Goal: Complete application form: Complete application form

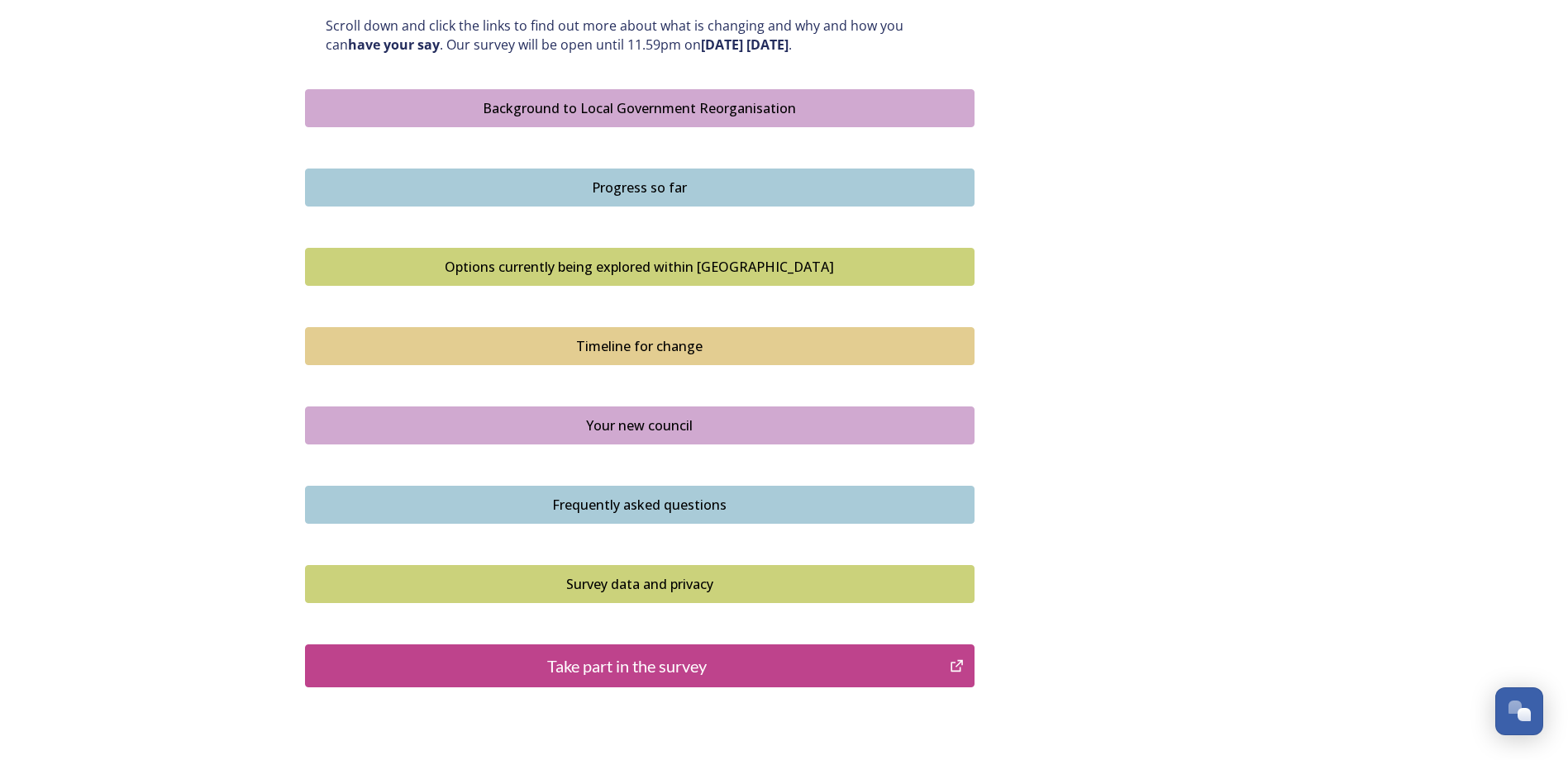
scroll to position [1018, 0]
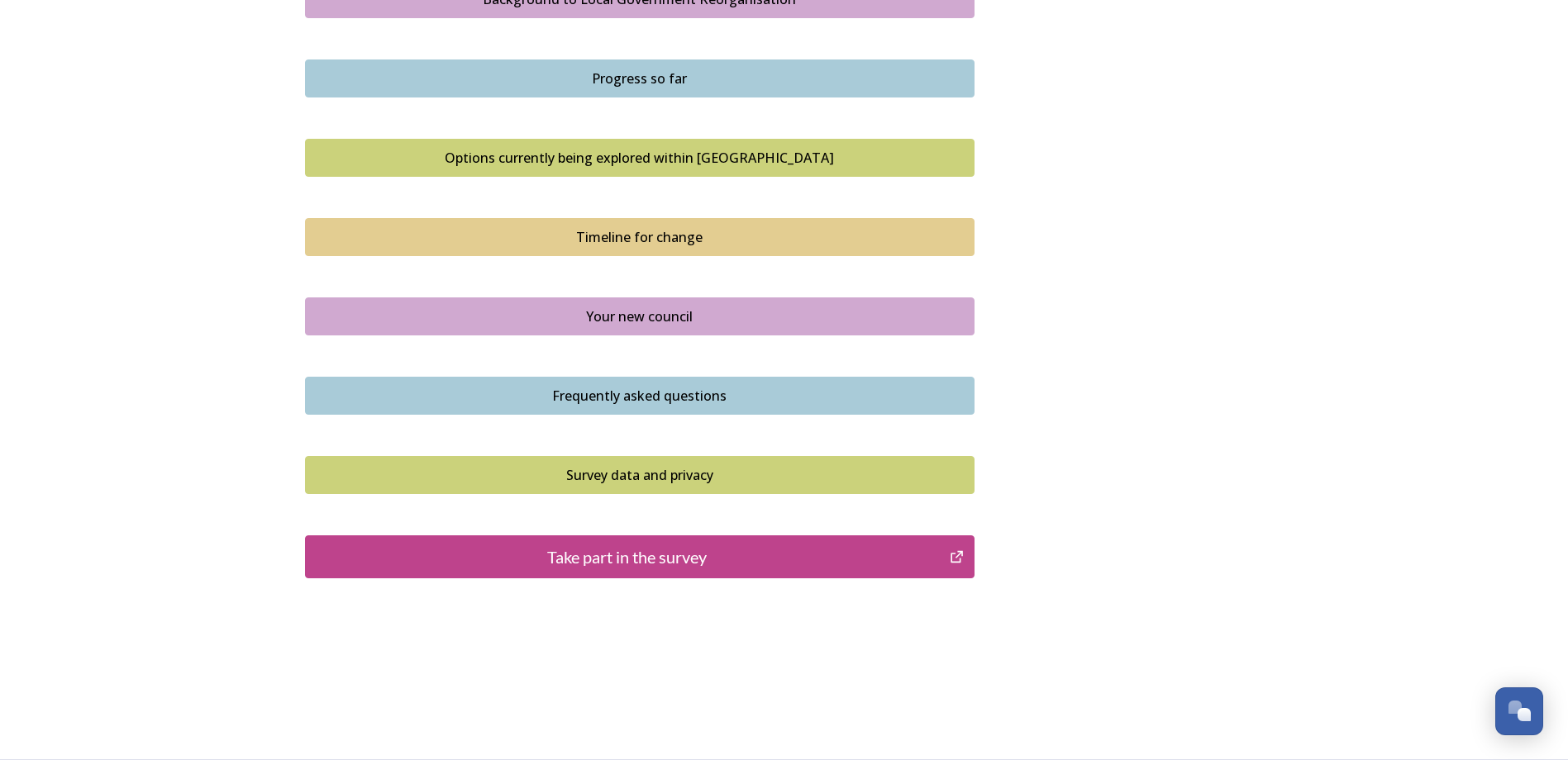
click at [681, 555] on div "Take part in the survey" at bounding box center [628, 557] width 627 height 25
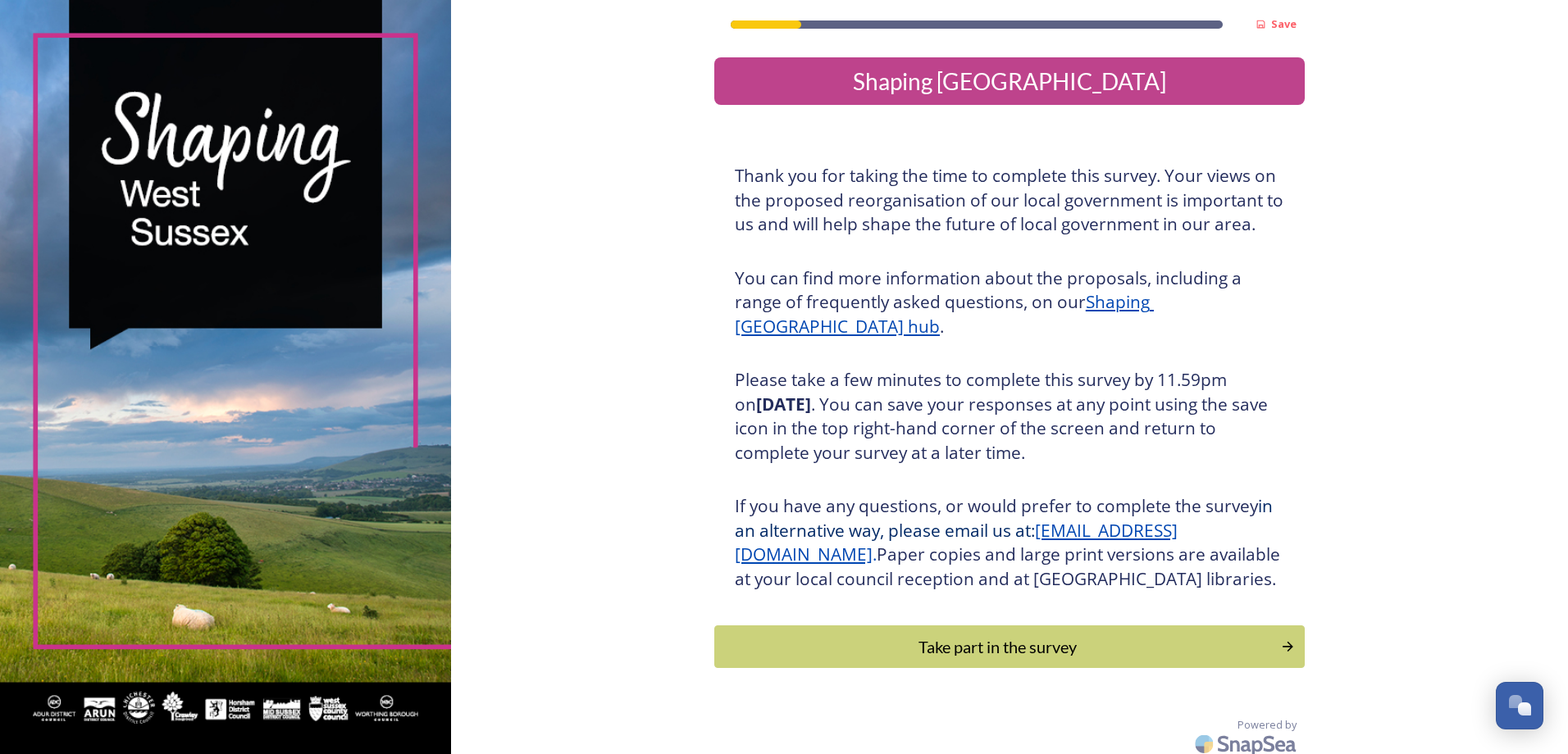
click at [1002, 659] on div "Take part in the survey" at bounding box center [997, 647] width 549 height 25
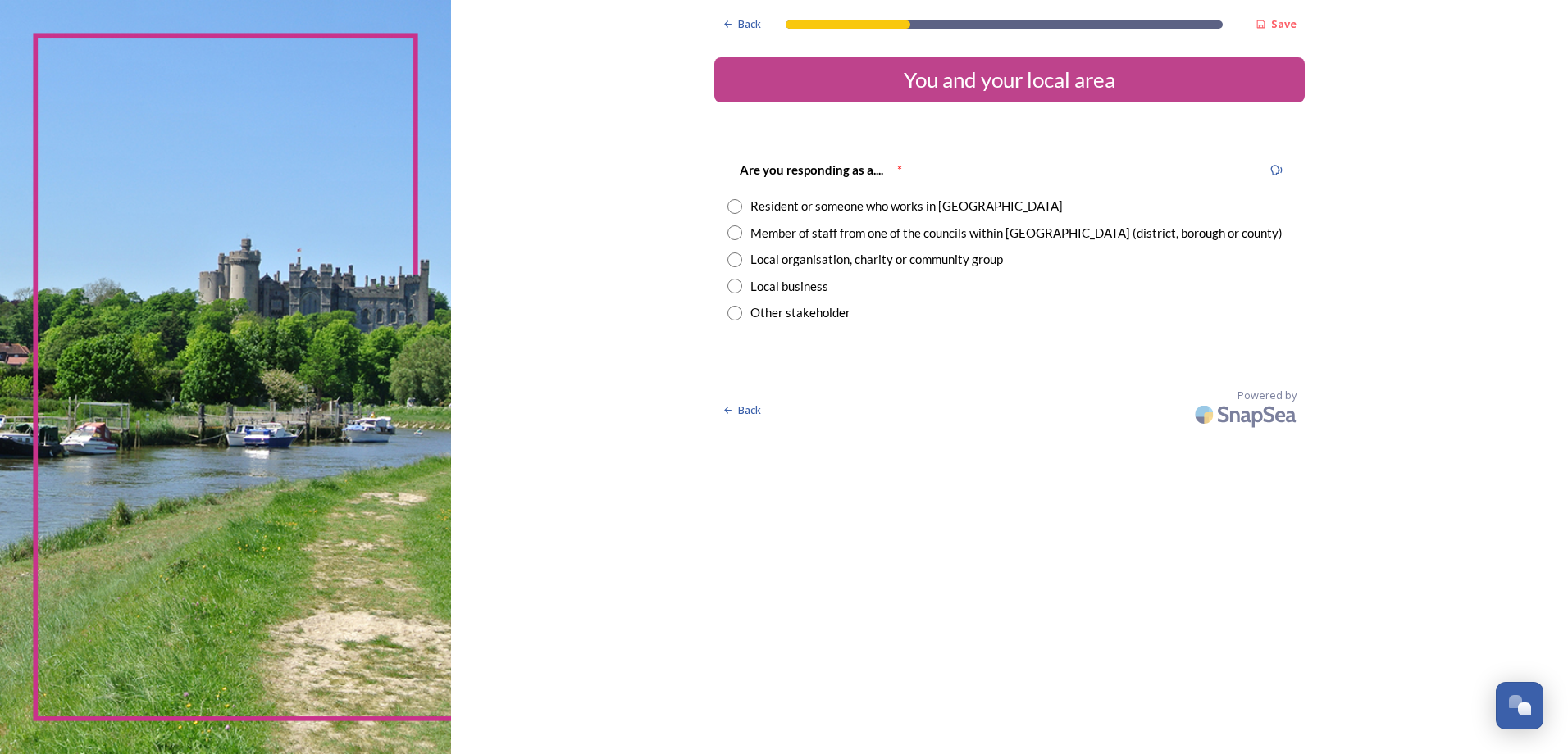
click at [735, 236] on input "radio" at bounding box center [735, 232] width 15 height 15
radio input "true"
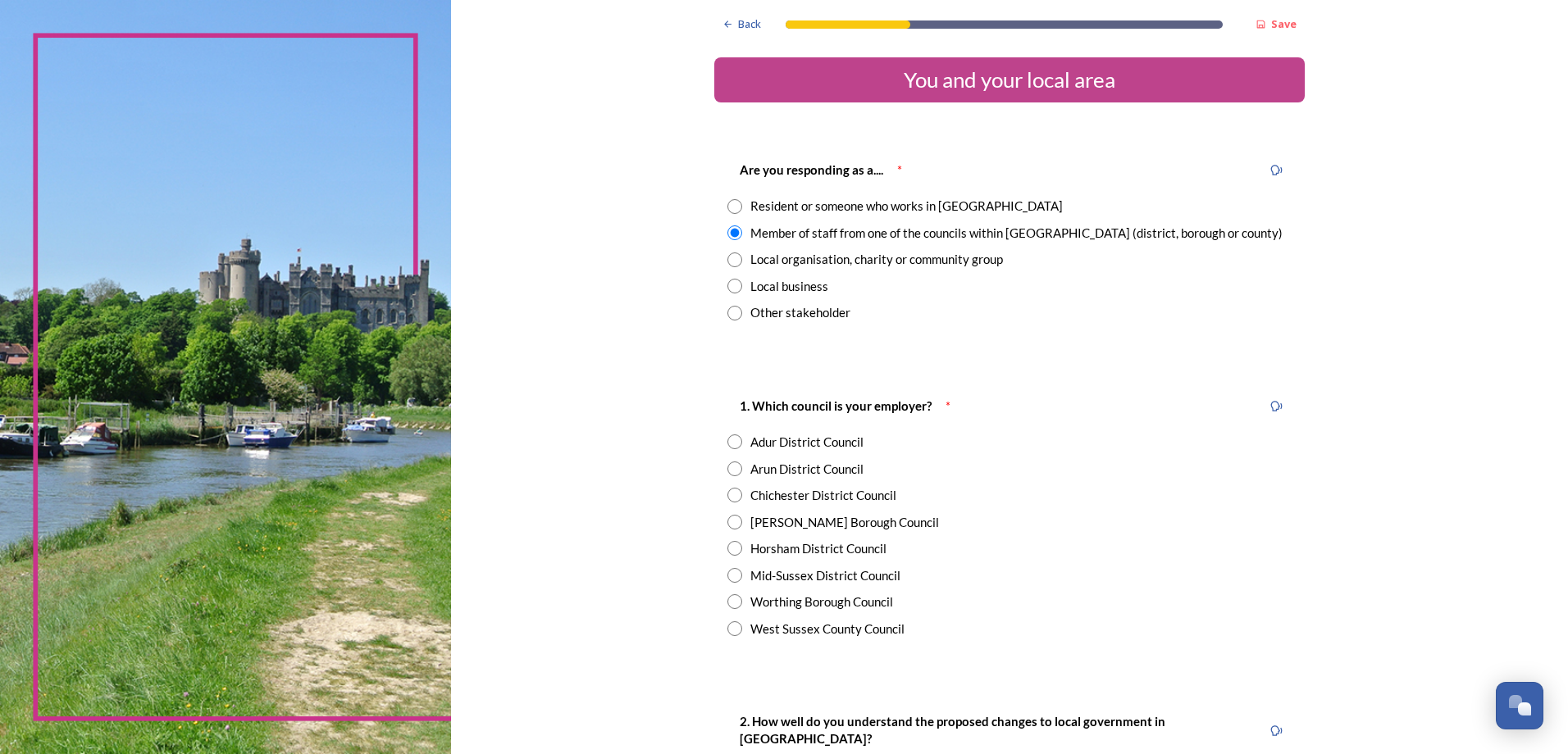
click at [731, 574] on input "radio" at bounding box center [735, 575] width 15 height 15
radio input "true"
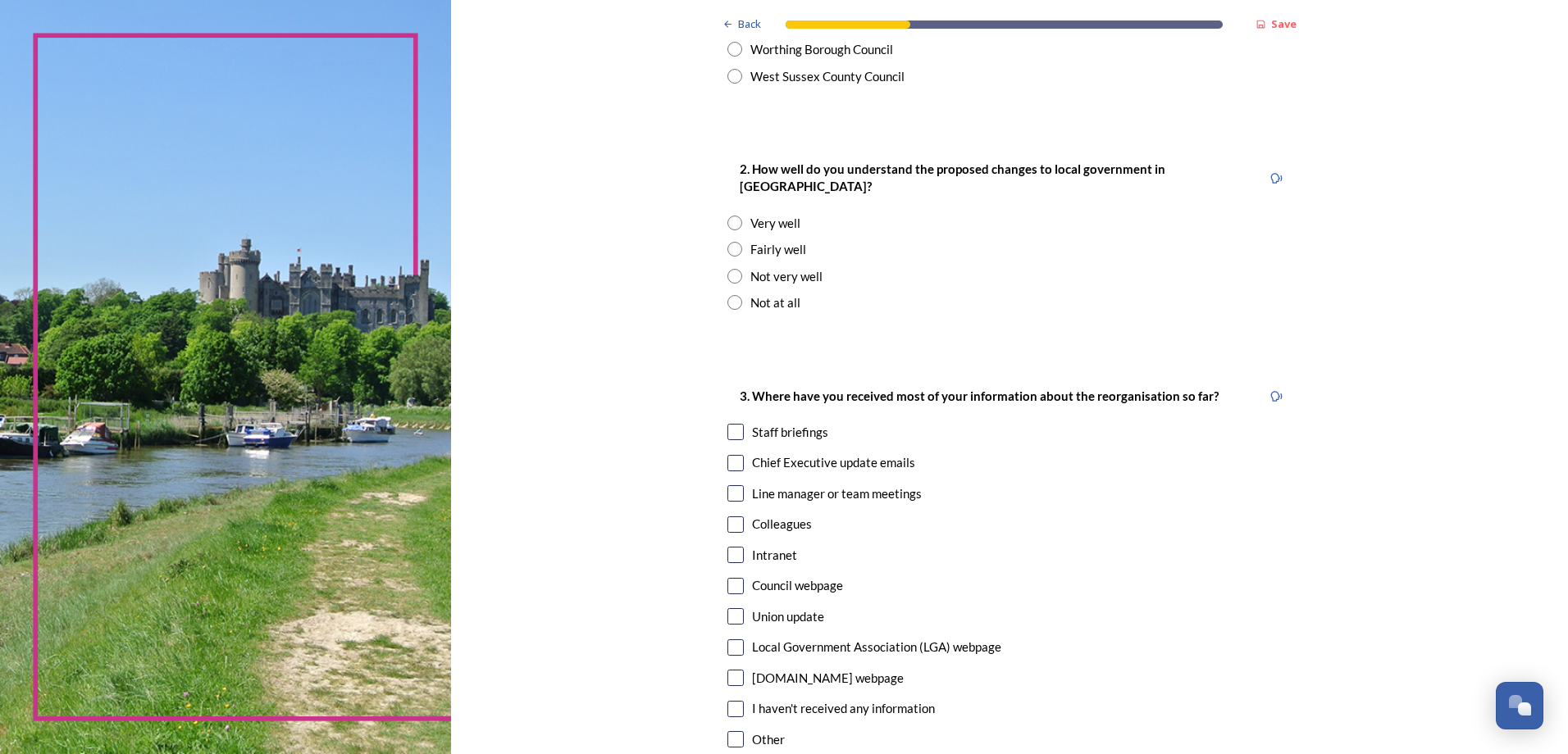
scroll to position [574, 0]
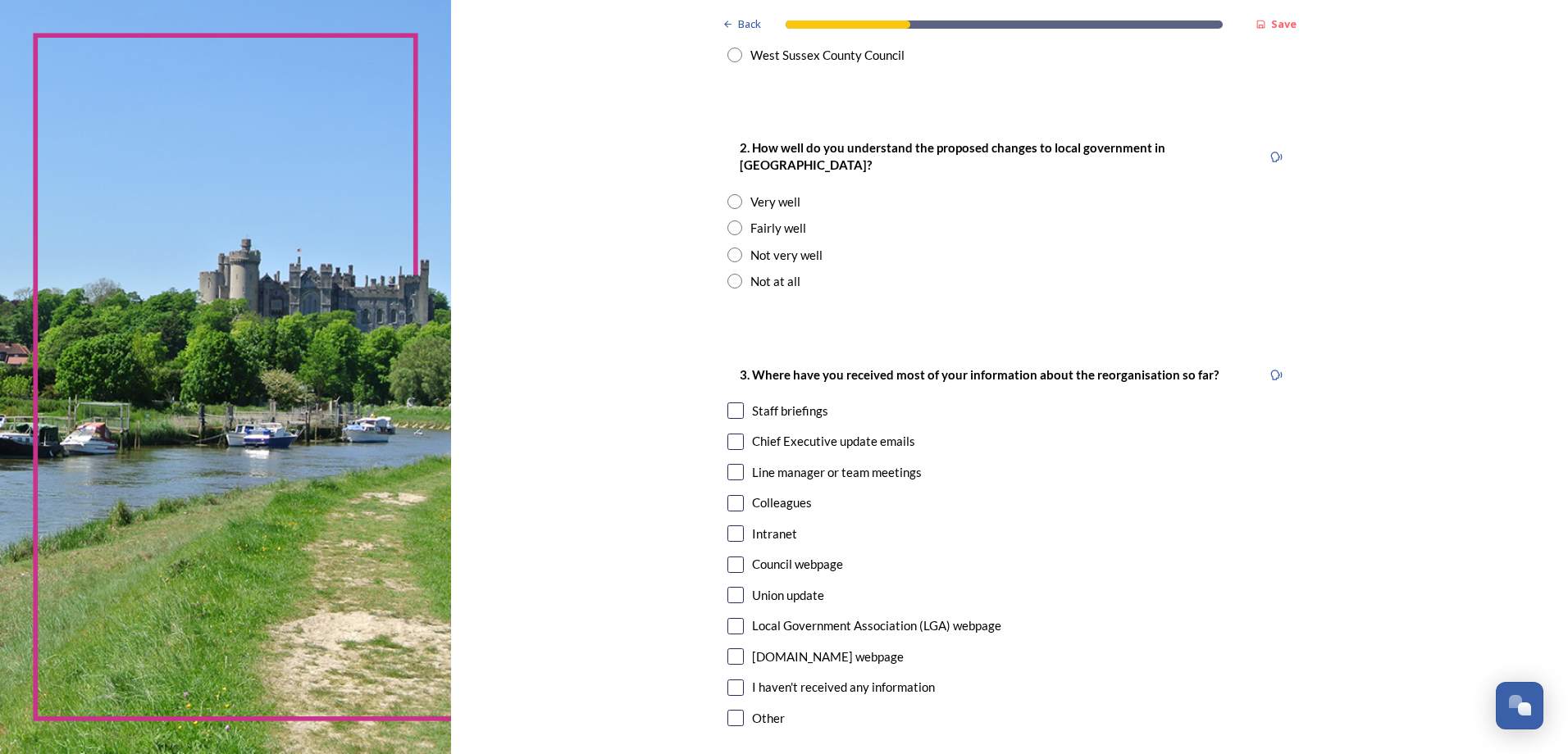
click at [734, 194] on input "radio" at bounding box center [735, 201] width 15 height 15
radio input "true"
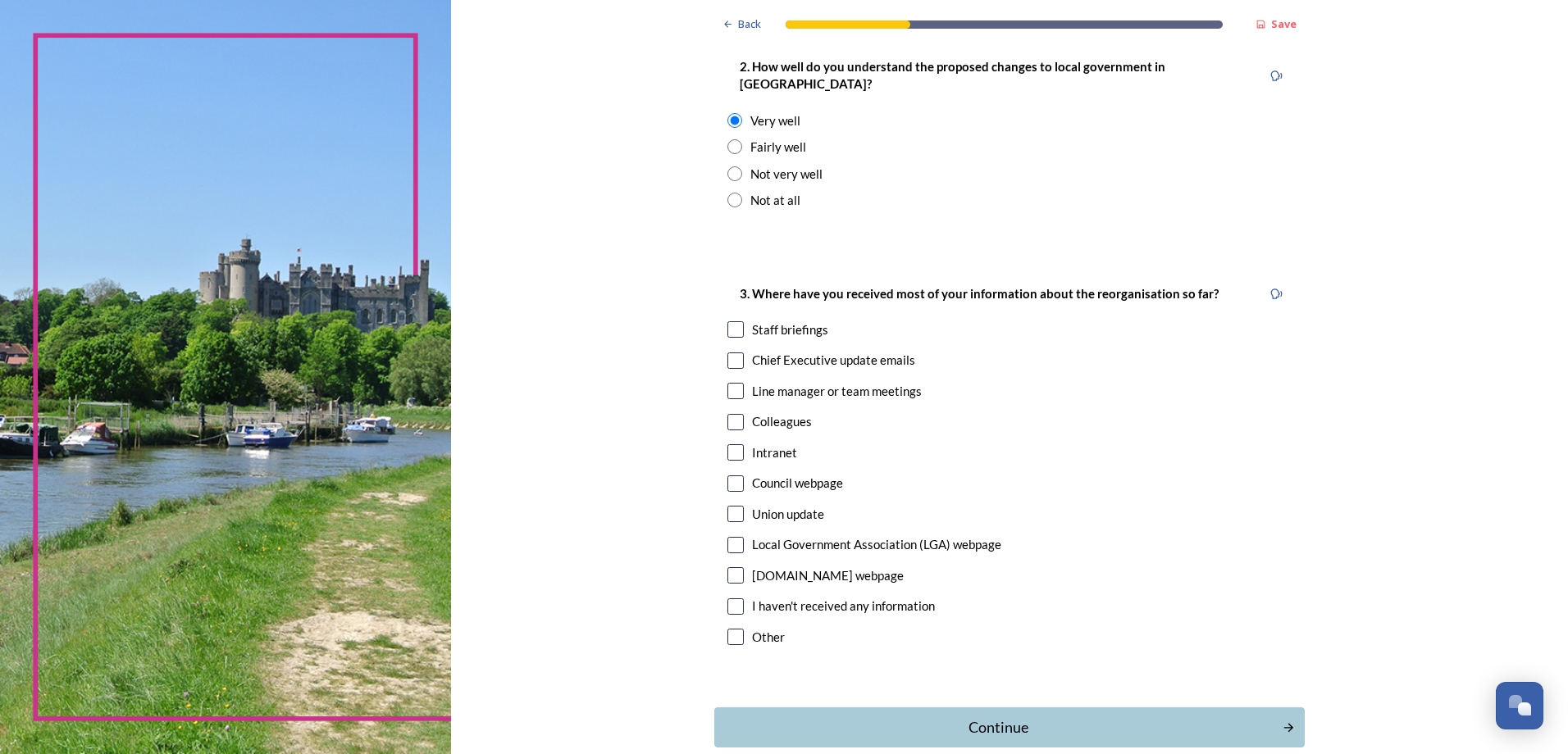
scroll to position [656, 0]
click at [728, 321] on input "checkbox" at bounding box center [736, 329] width 17 height 17
checkbox input "true"
click at [734, 352] on input "checkbox" at bounding box center [736, 360] width 17 height 17
checkbox input "true"
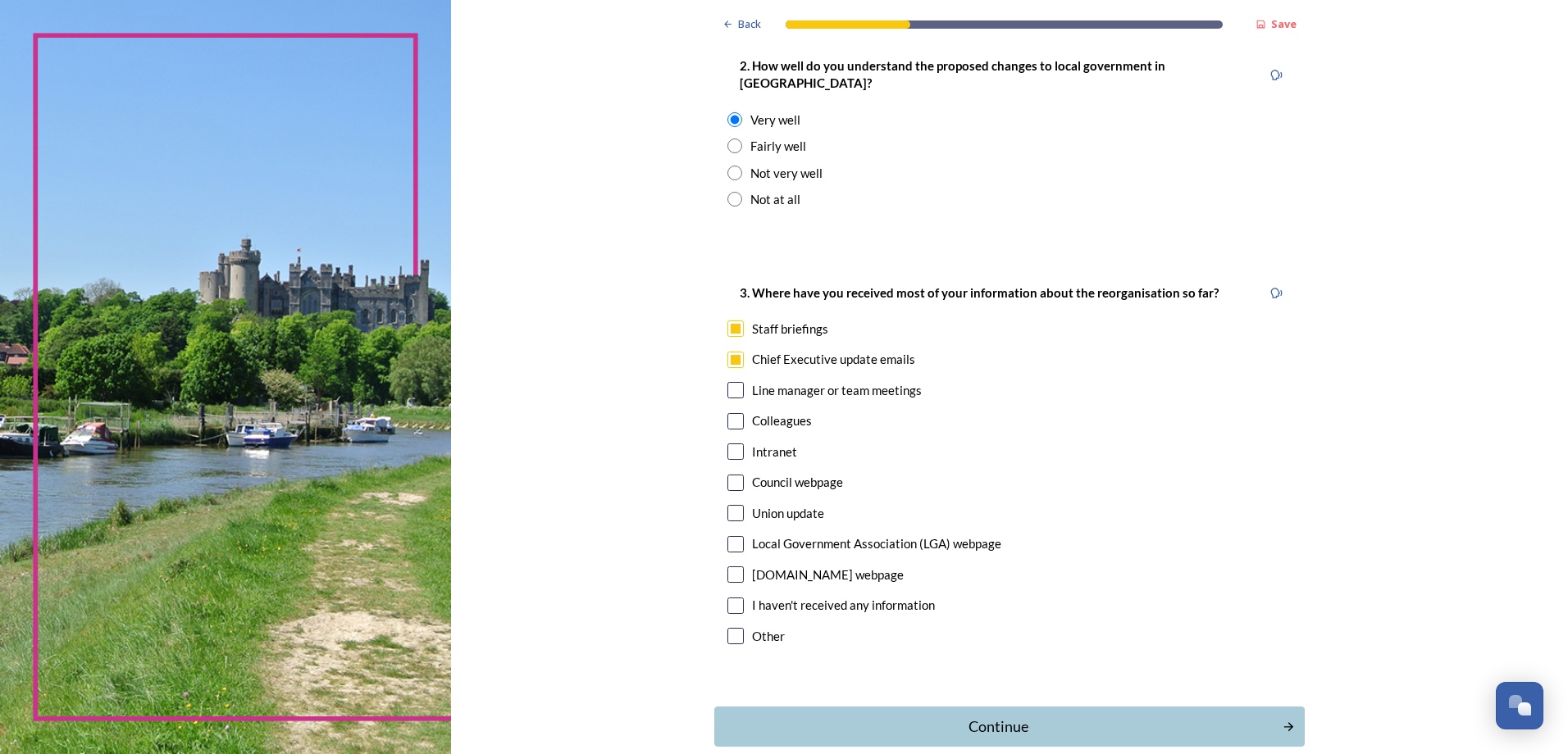
click at [728, 382] on input "checkbox" at bounding box center [736, 390] width 17 height 17
checkbox input "true"
click at [728, 444] on input "checkbox" at bounding box center [736, 452] width 17 height 17
checkbox input "true"
click at [735, 475] on input "checkbox" at bounding box center [736, 483] width 17 height 17
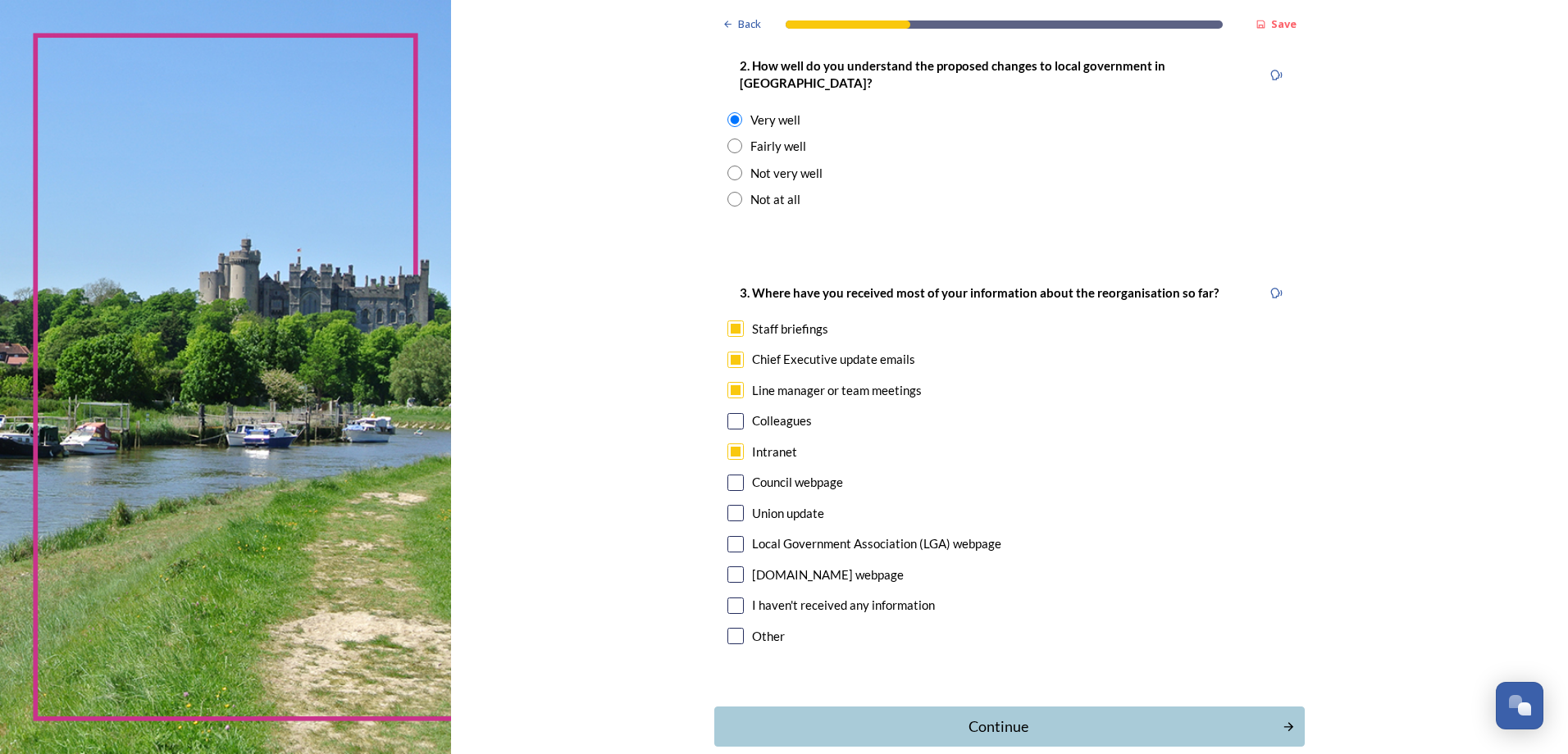
checkbox input "true"
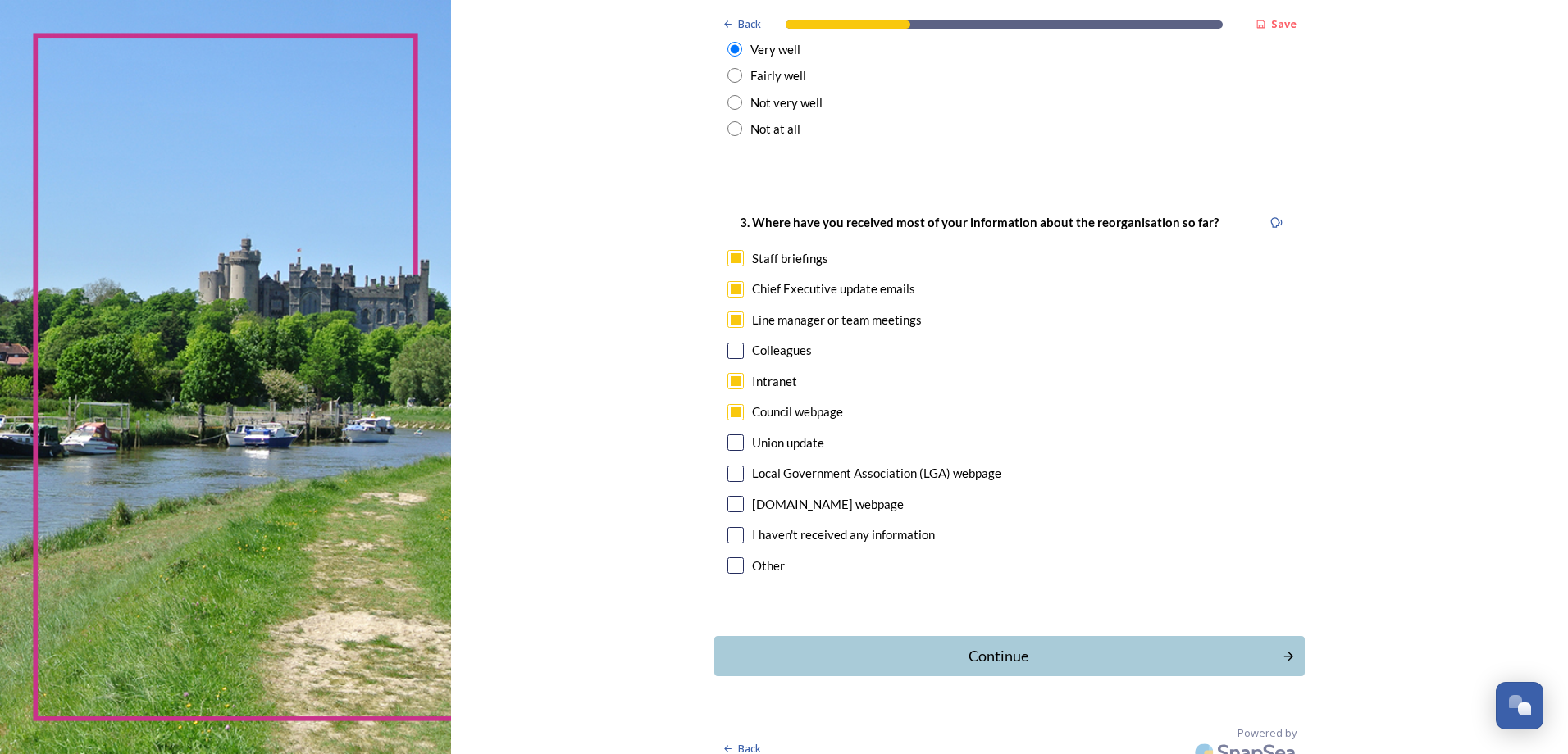
click at [1006, 645] on div "Continue" at bounding box center [998, 656] width 550 height 22
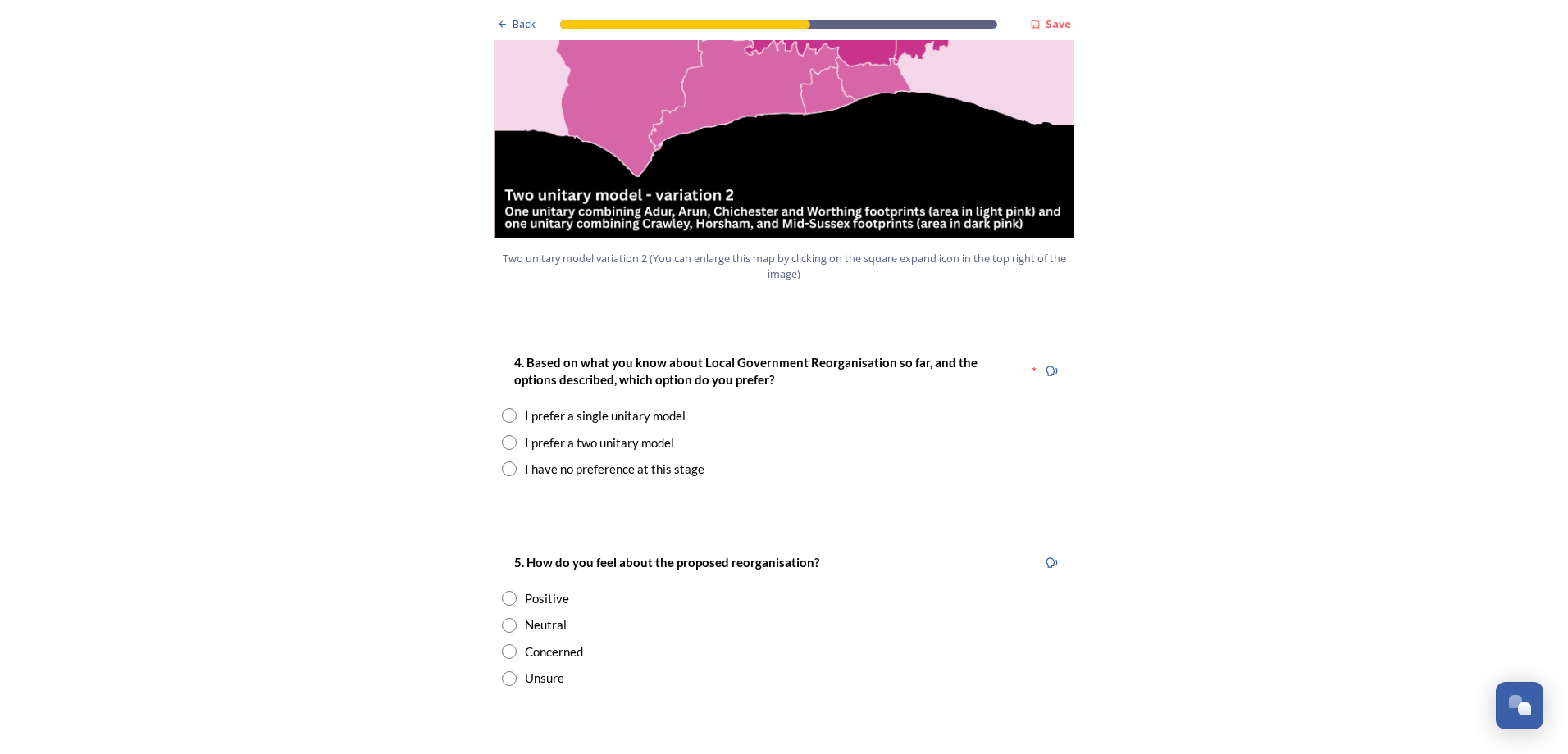
scroll to position [1968, 0]
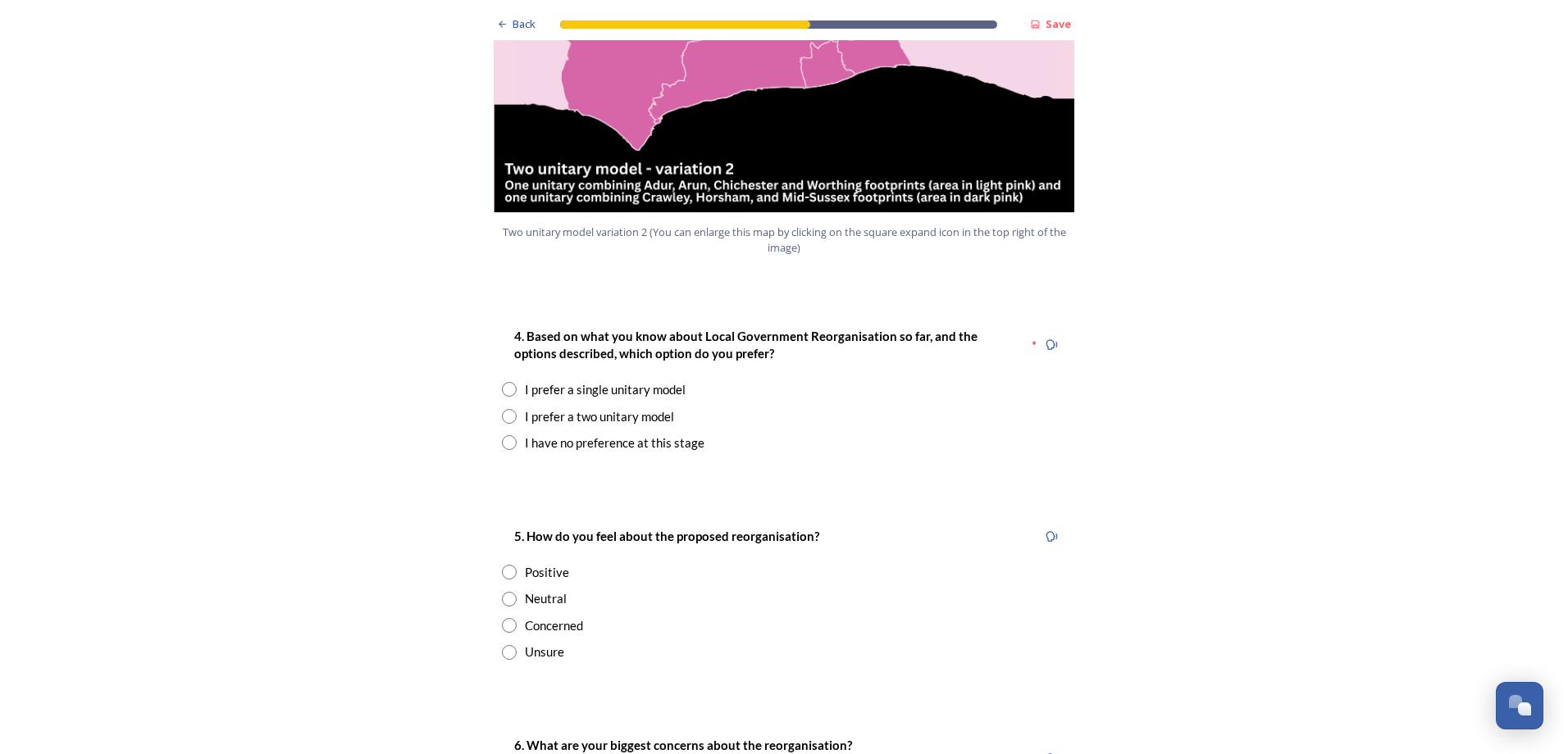
click at [508, 409] on input "radio" at bounding box center [509, 416] width 15 height 15
radio input "true"
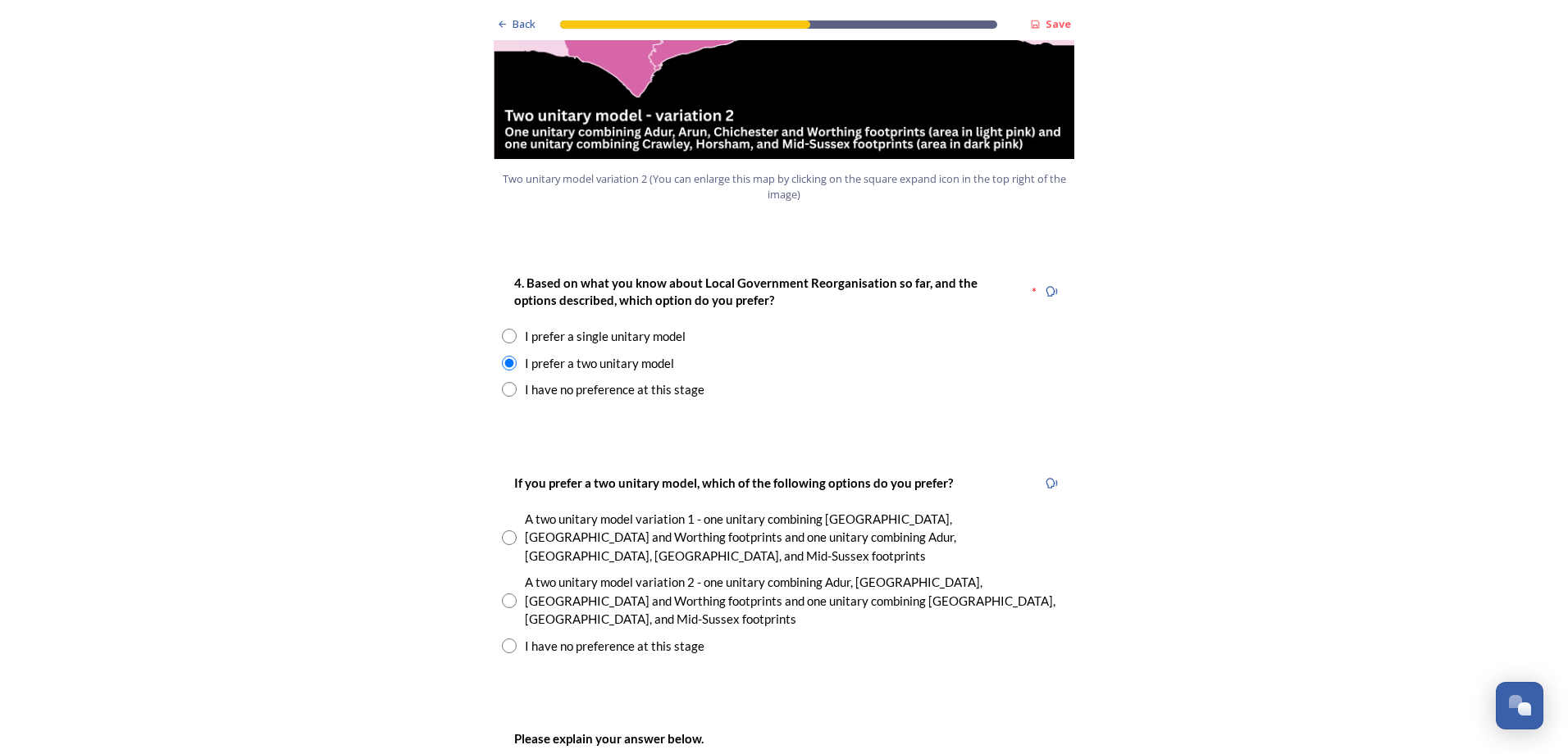
scroll to position [2049, 0]
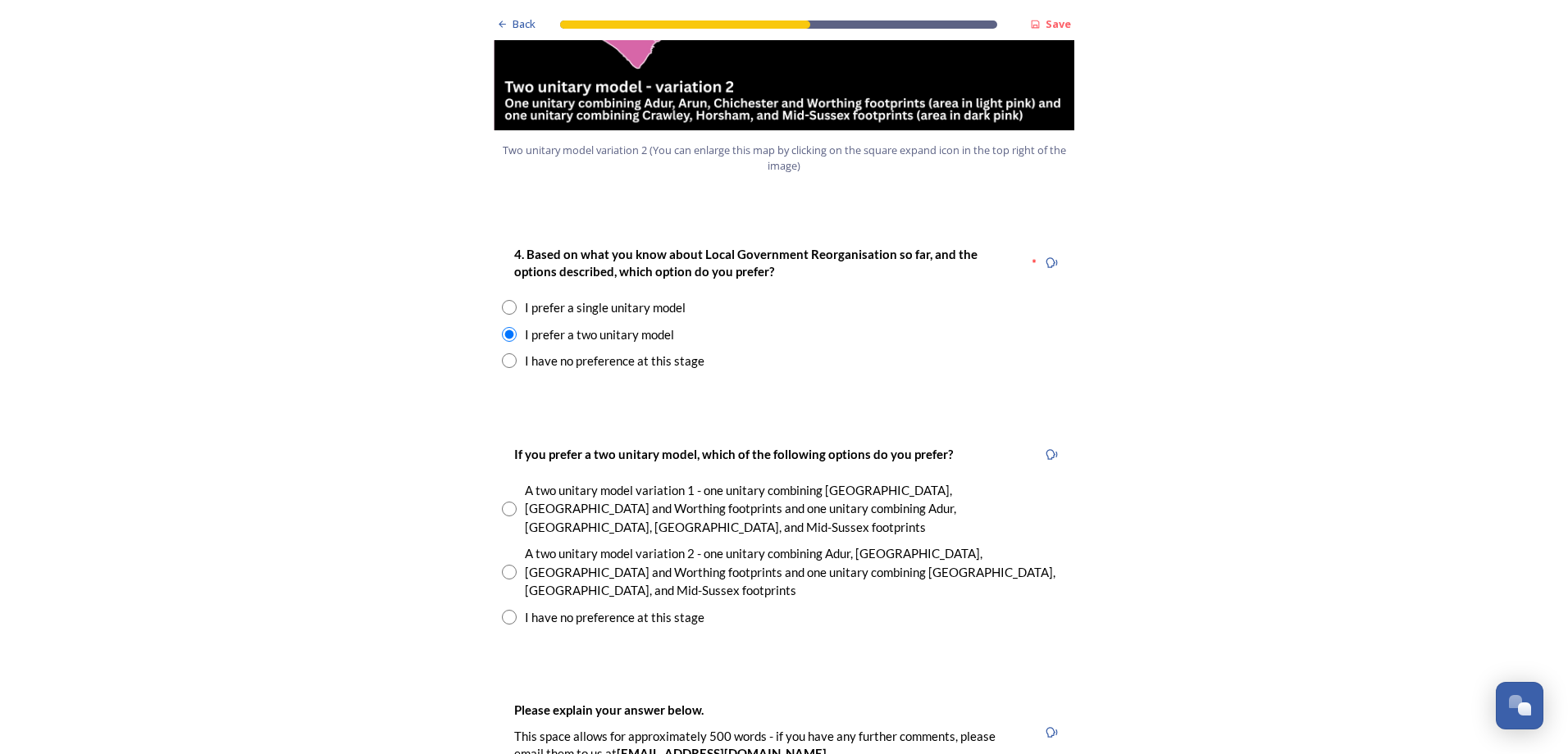
click at [503, 565] on input "radio" at bounding box center [509, 572] width 15 height 15
radio input "true"
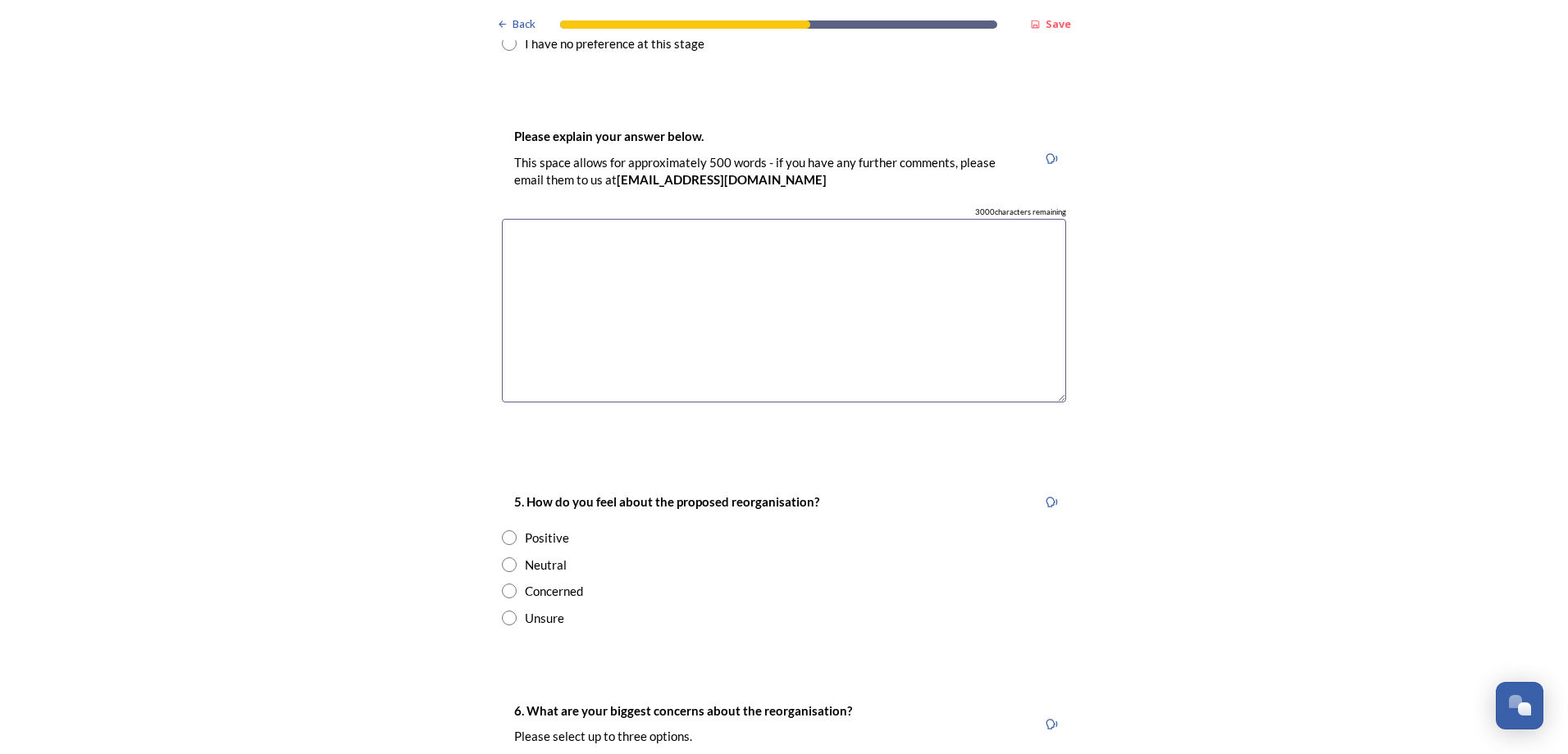
scroll to position [2705, 0]
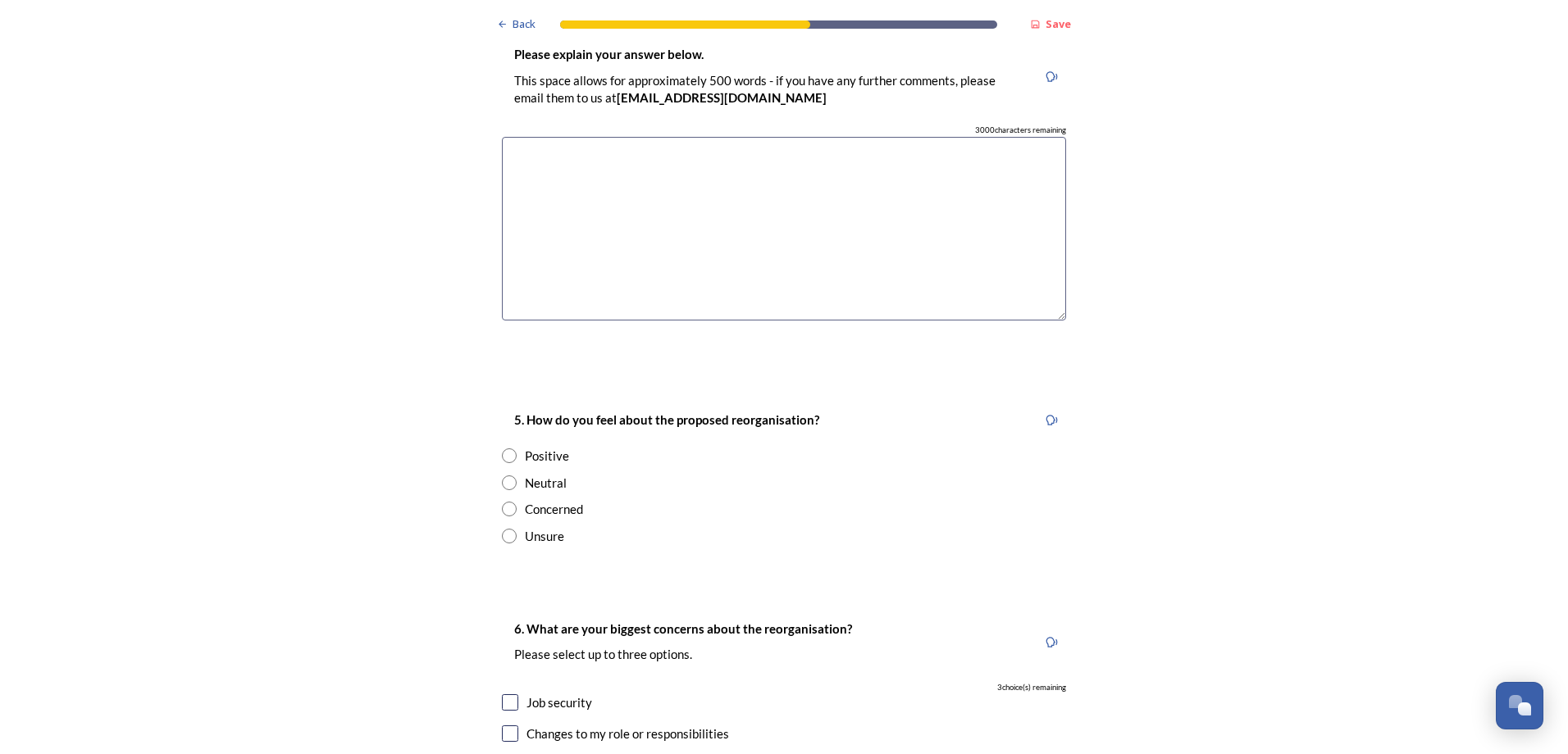
click at [502, 476] on input "radio" at bounding box center [509, 483] width 15 height 15
radio input "true"
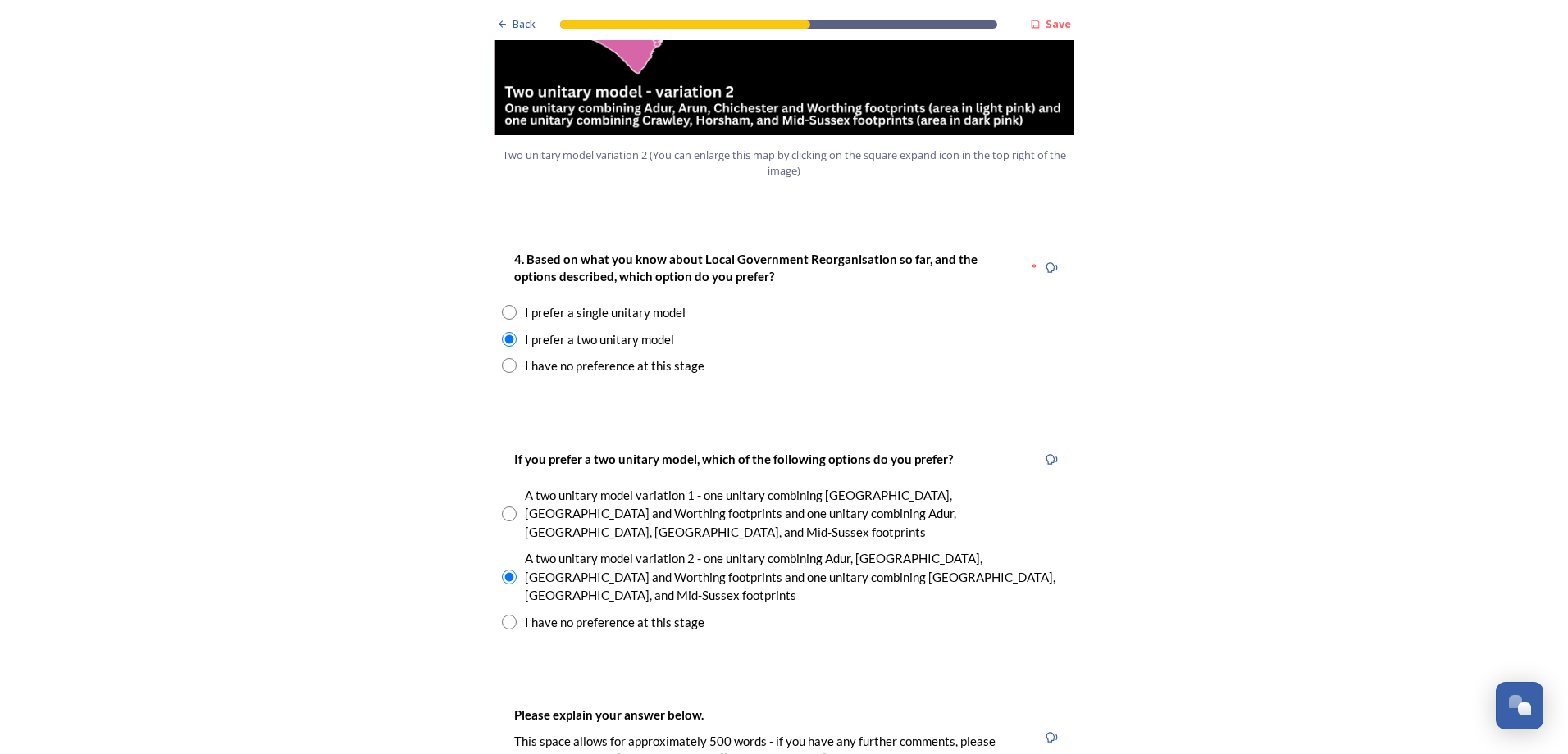
scroll to position [2373, 0]
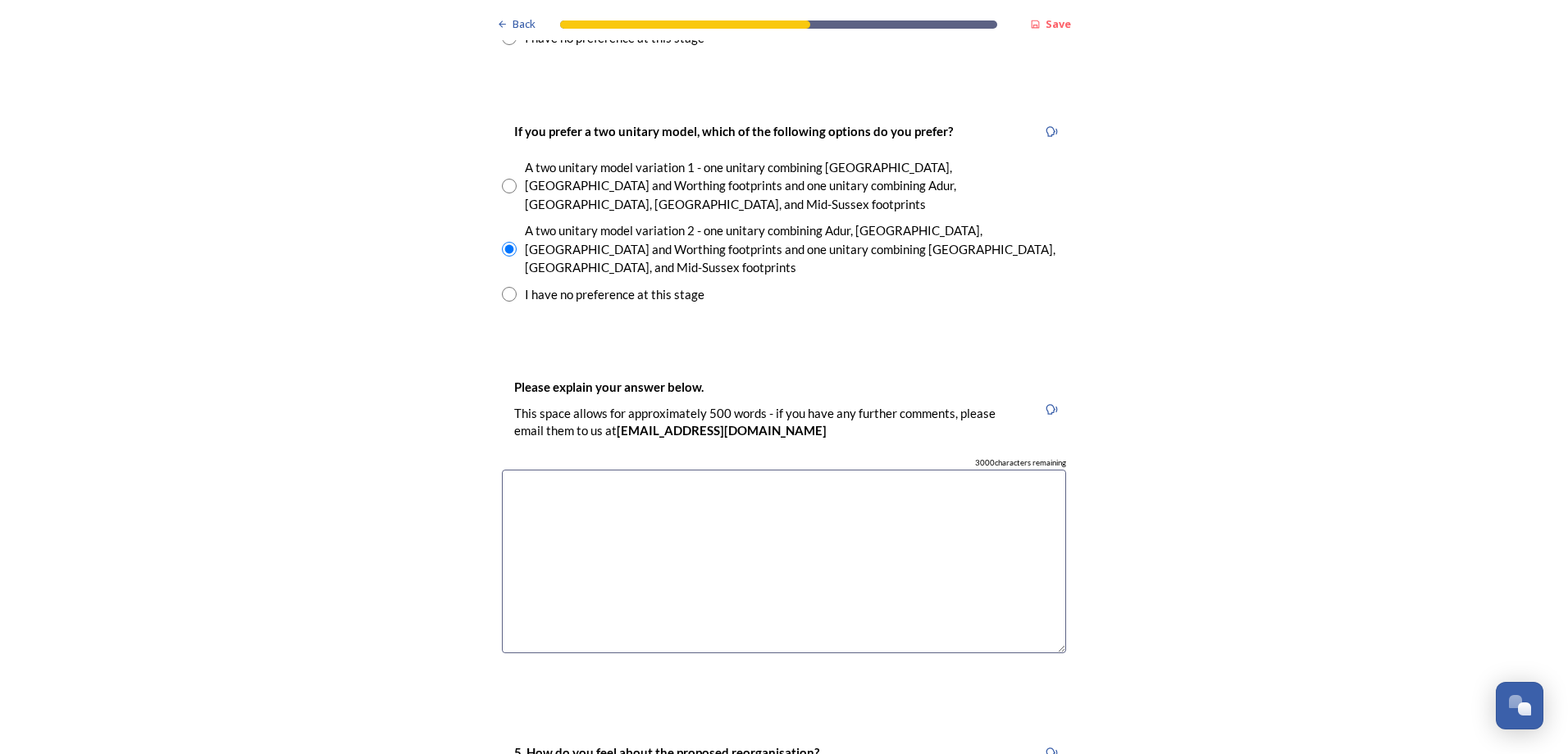
click at [521, 470] on textarea at bounding box center [784, 562] width 565 height 184
type textarea "A"
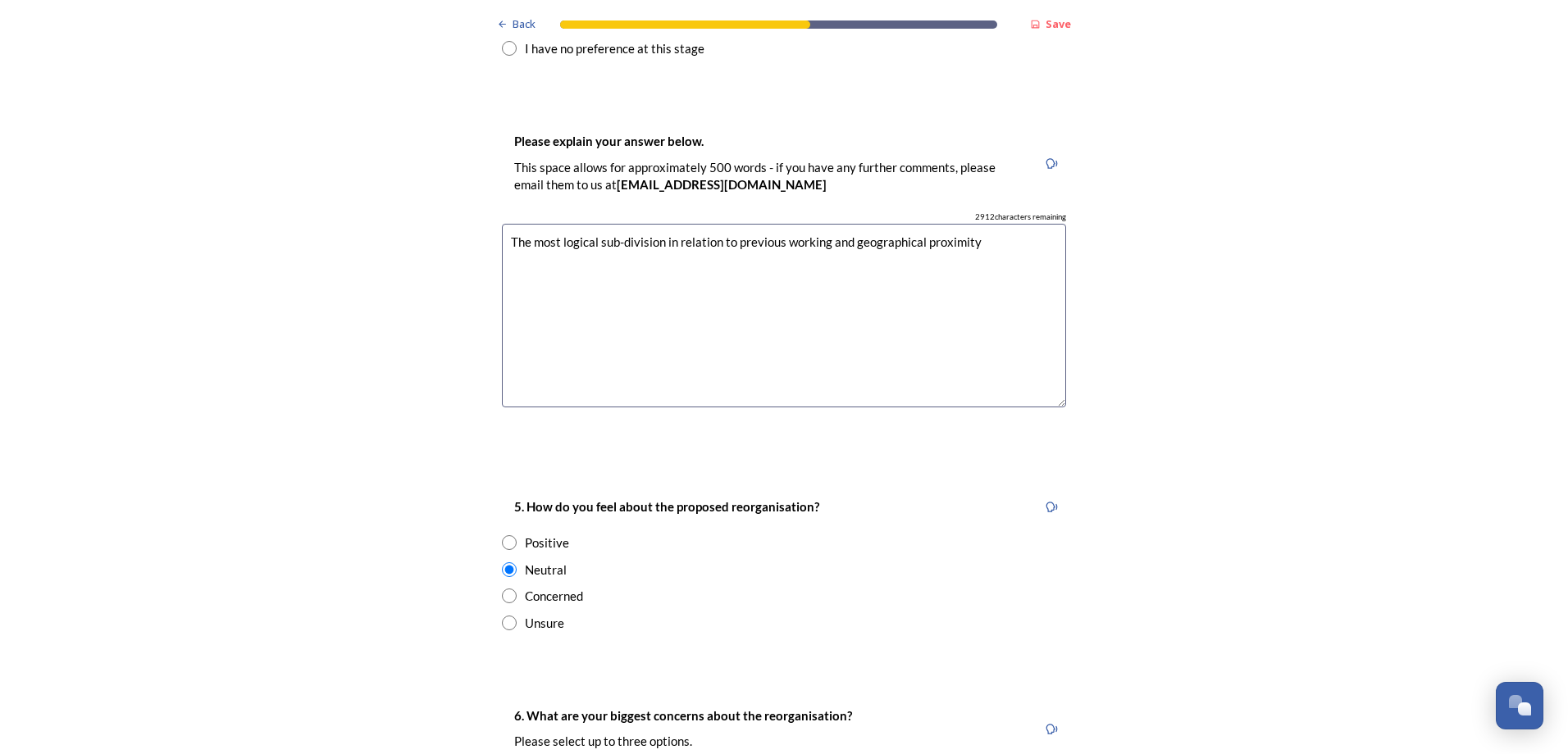
scroll to position [2946, 0]
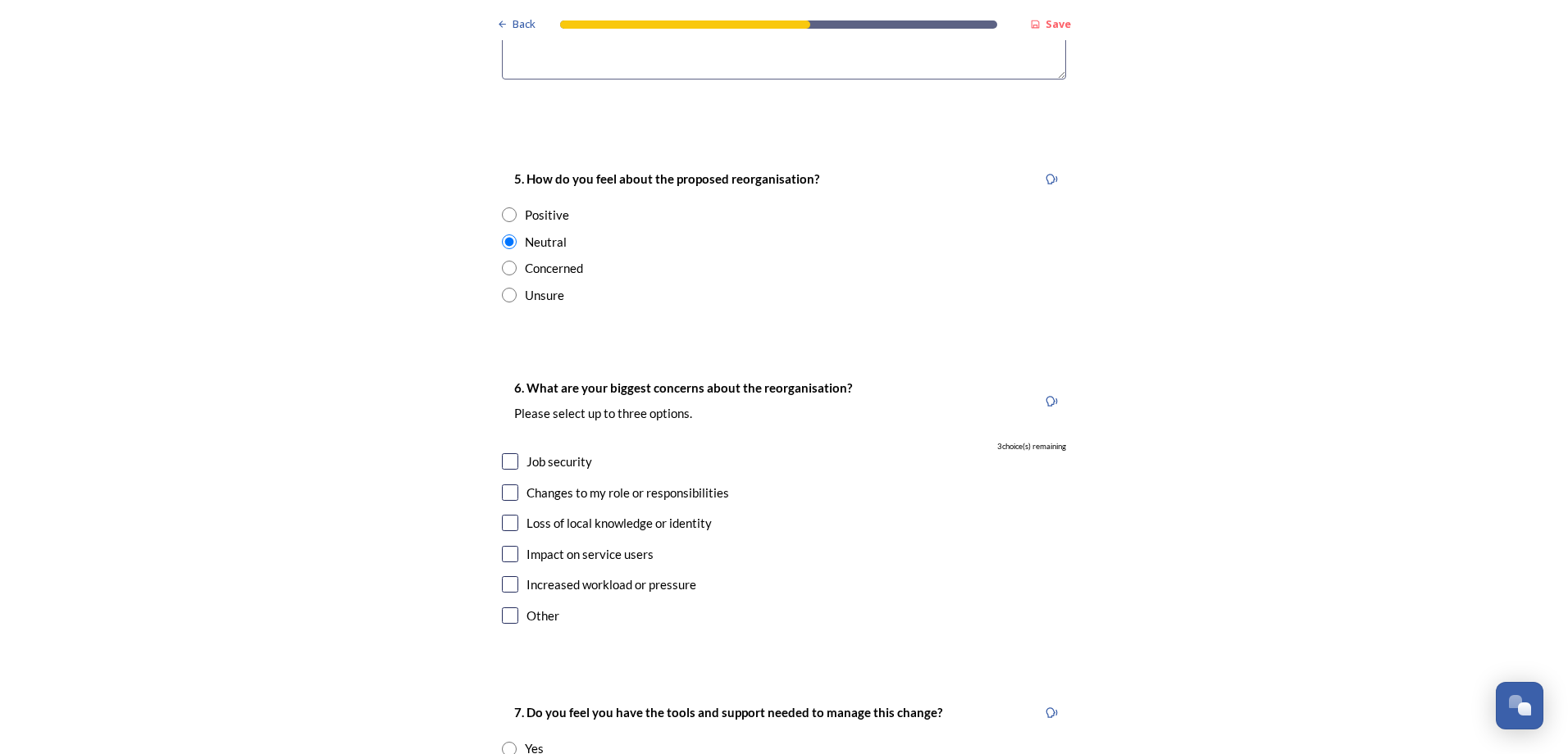
type textarea "The most logical sub-division in relation to previous working and geographical …"
click at [502, 546] on input "checkbox" at bounding box center [510, 554] width 17 height 17
checkbox input "true"
click at [504, 485] on input "checkbox" at bounding box center [510, 493] width 17 height 17
checkbox input "true"
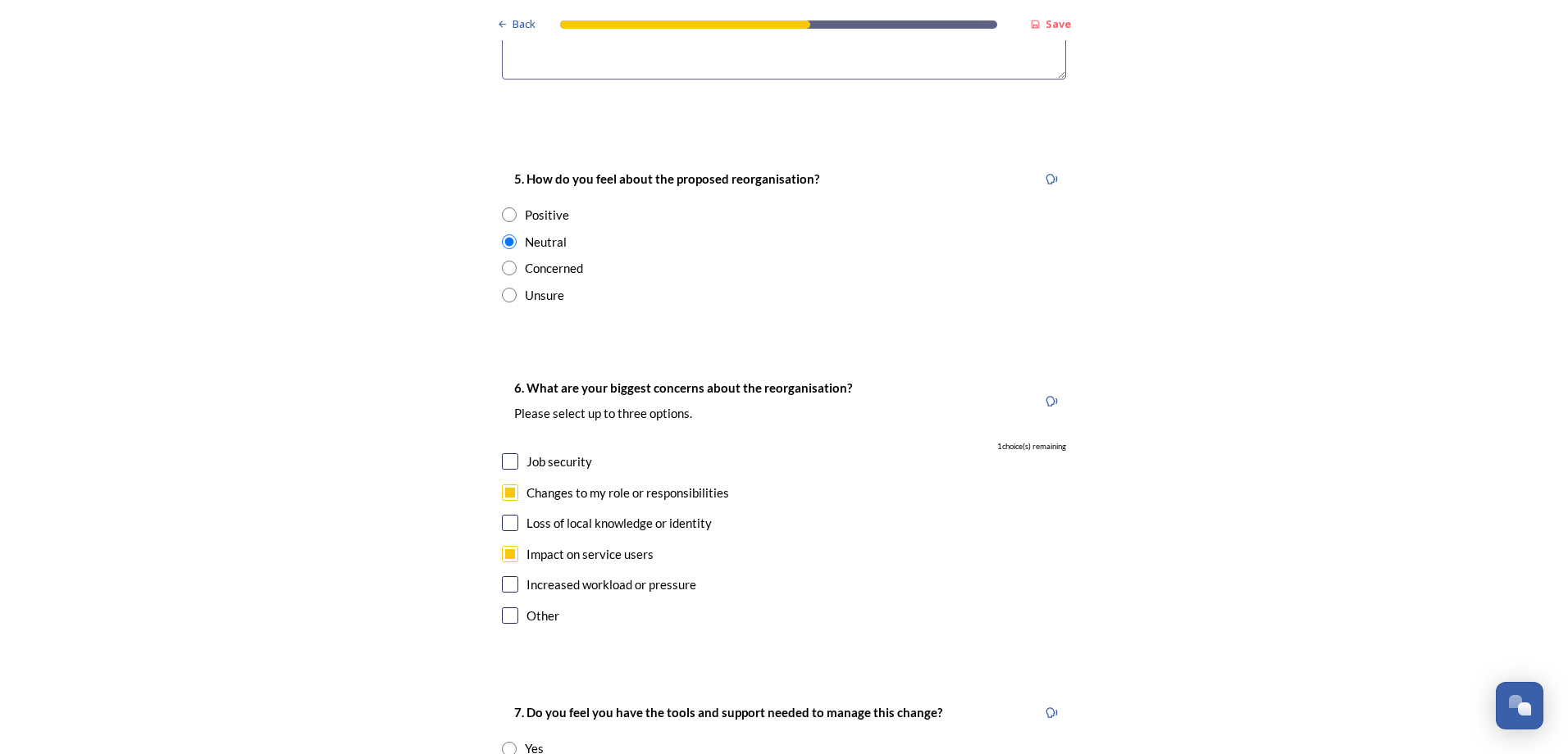
scroll to position [3192, 0]
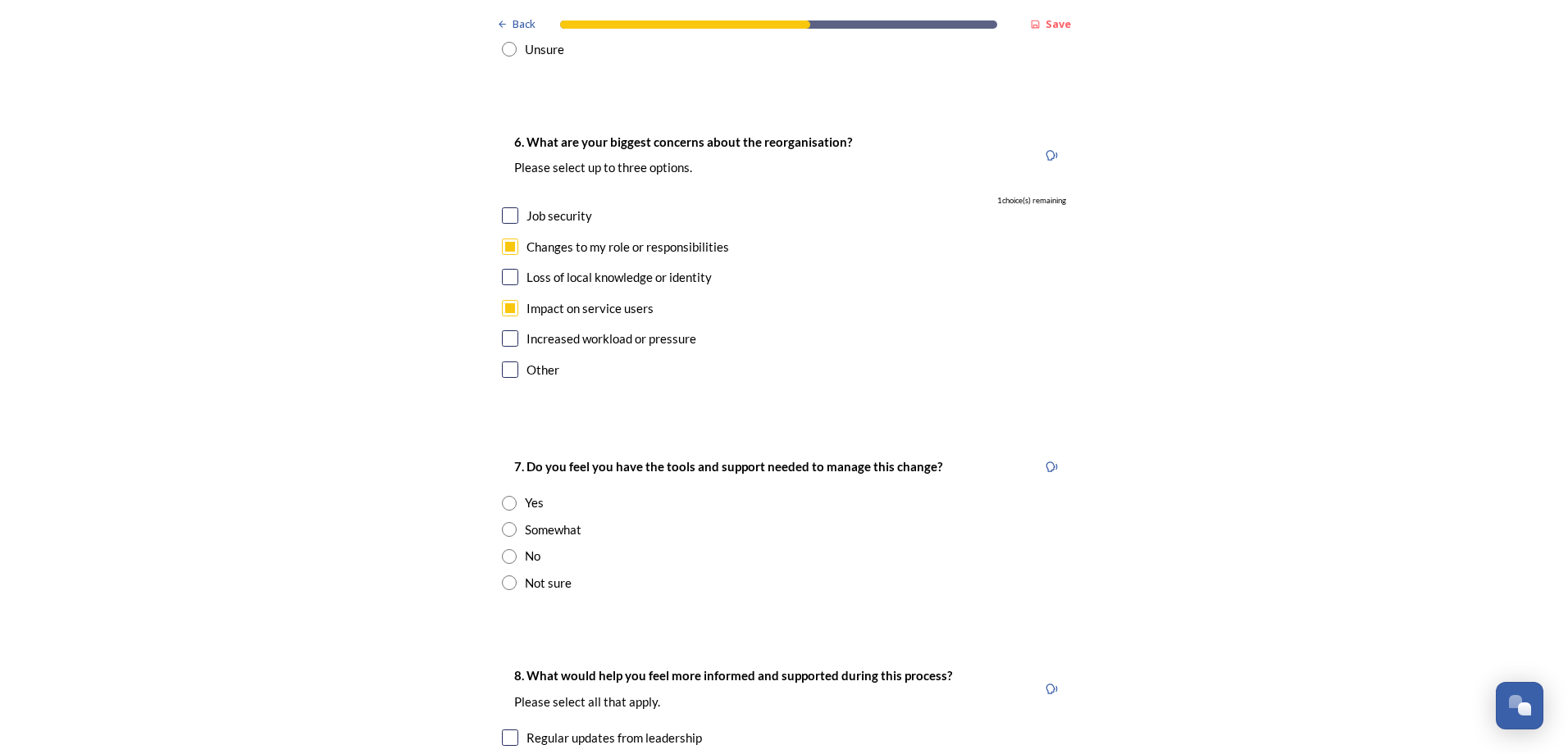
click at [504, 522] on input "radio" at bounding box center [509, 529] width 15 height 15
radio input "true"
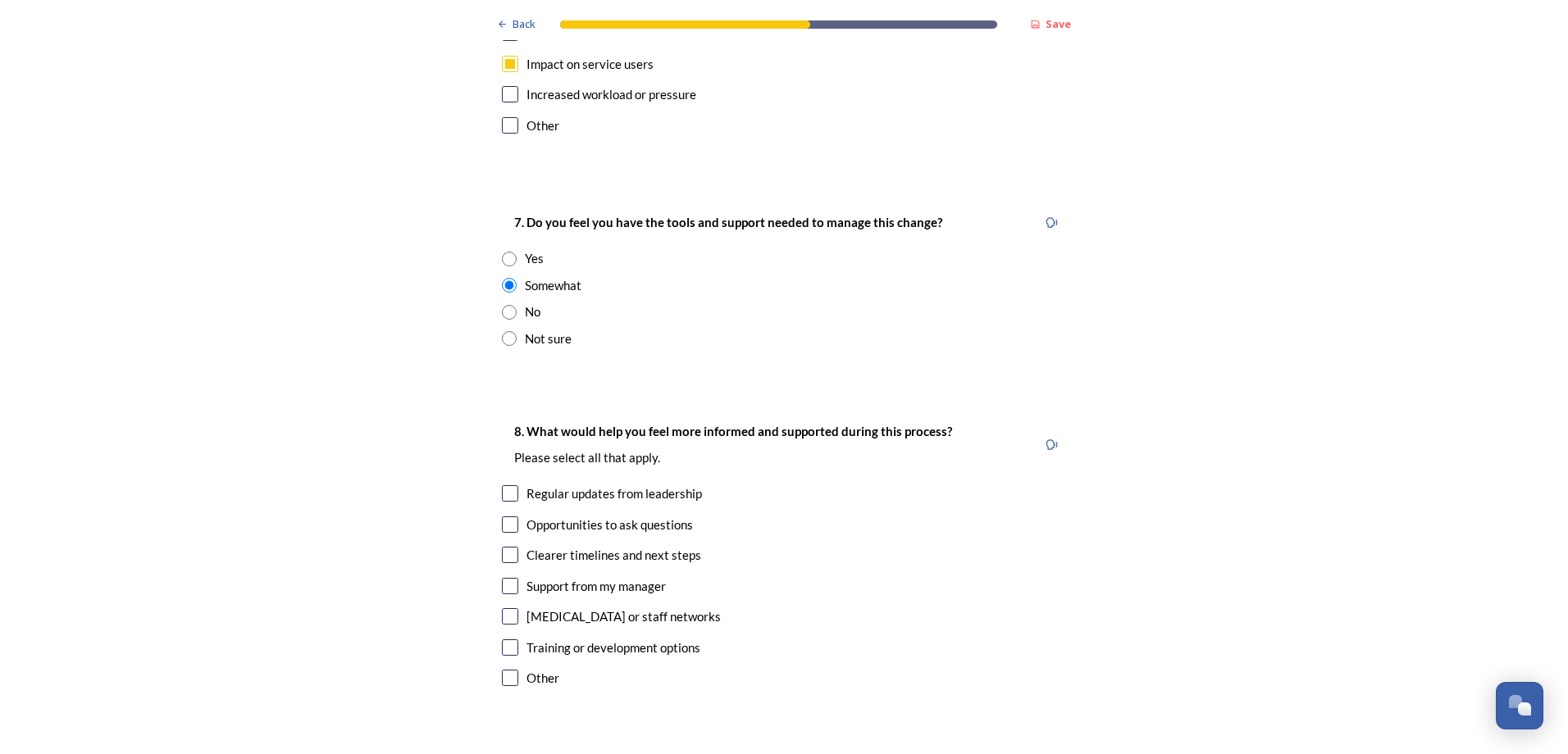
scroll to position [3439, 0]
click at [502, 484] on input "checkbox" at bounding box center [510, 492] width 17 height 17
checkbox input "true"
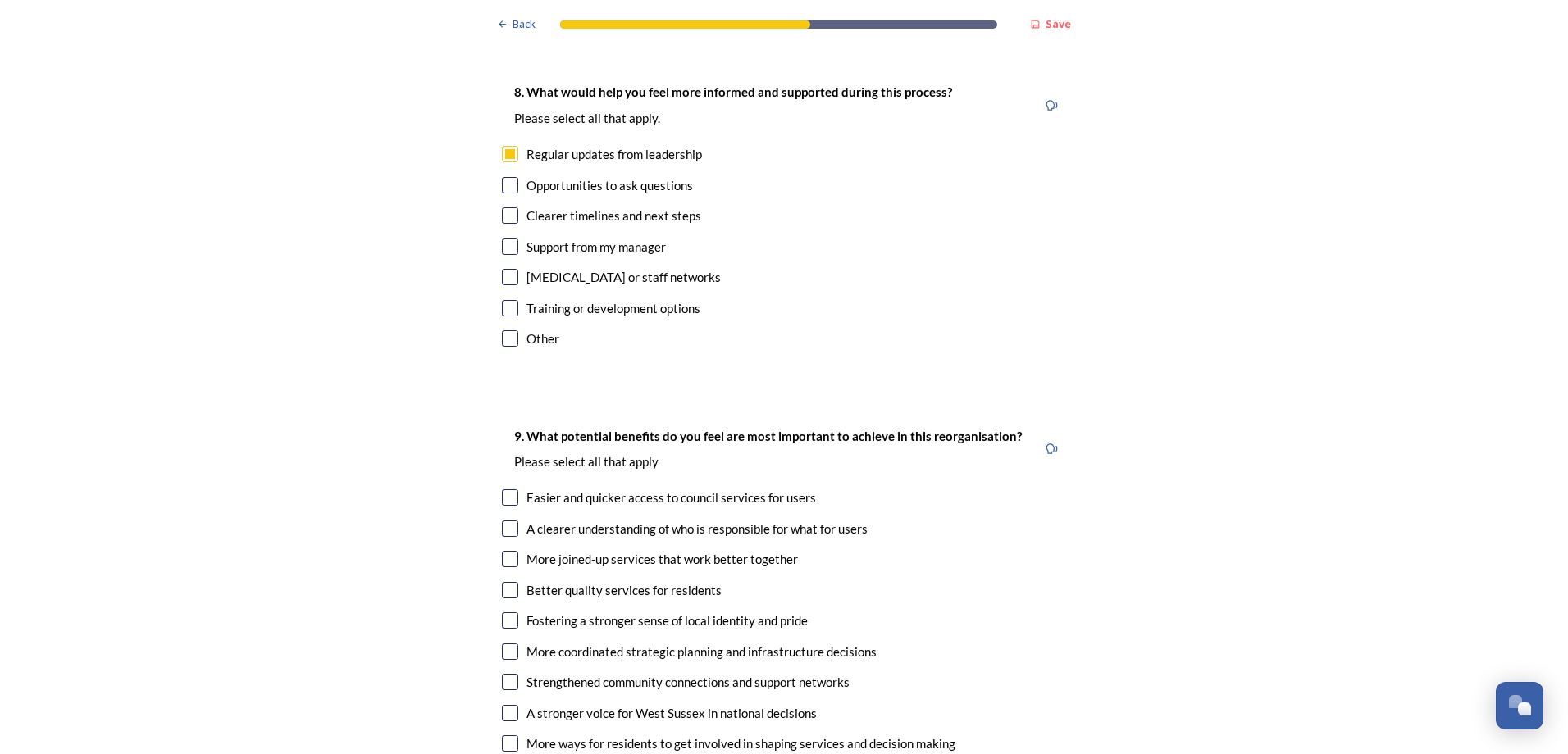
scroll to position [3930, 0]
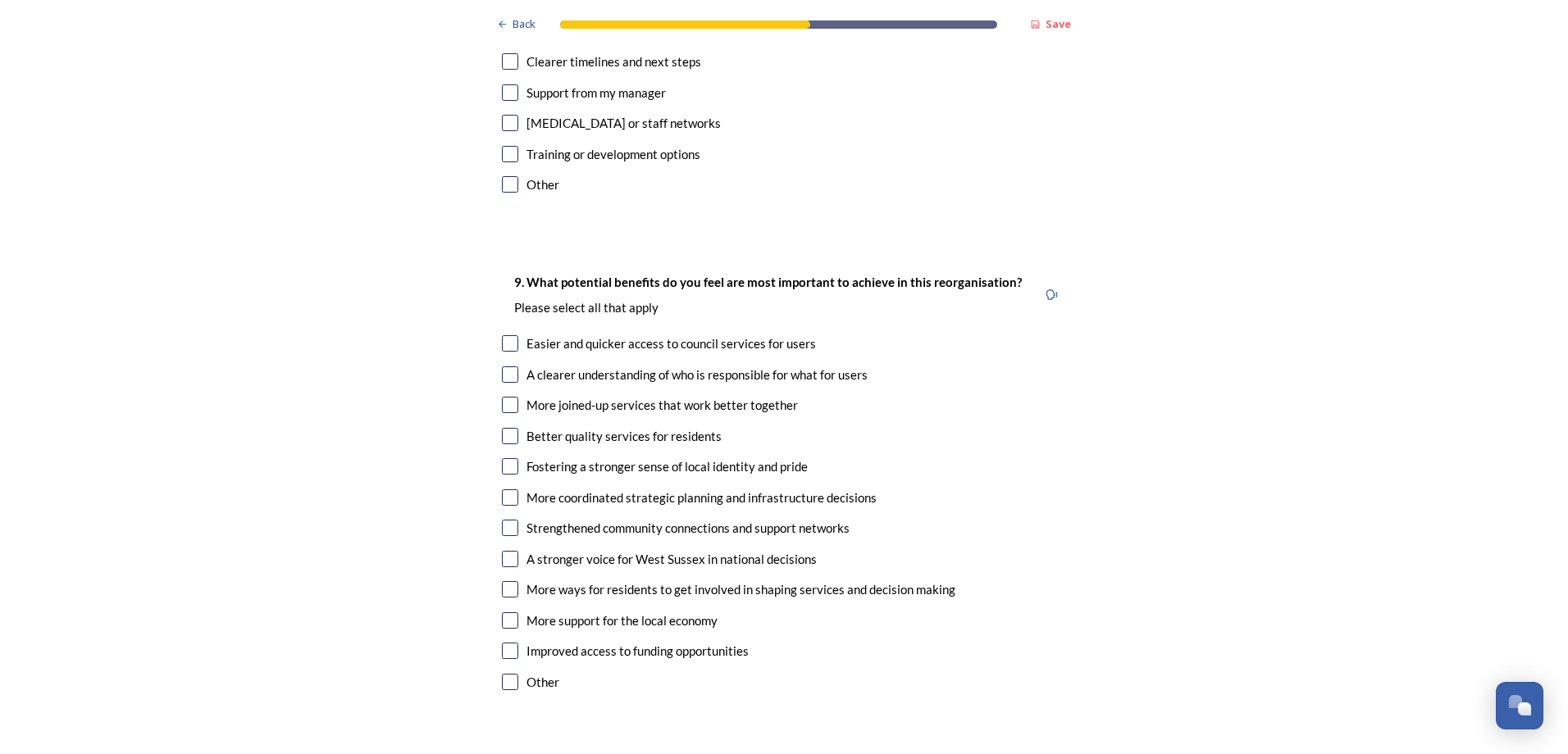
click at [507, 335] on input "checkbox" at bounding box center [510, 343] width 17 height 17
checkbox input "true"
click at [507, 367] on input "checkbox" at bounding box center [510, 375] width 17 height 17
checkbox input "true"
click at [507, 397] on input "checkbox" at bounding box center [510, 405] width 17 height 17
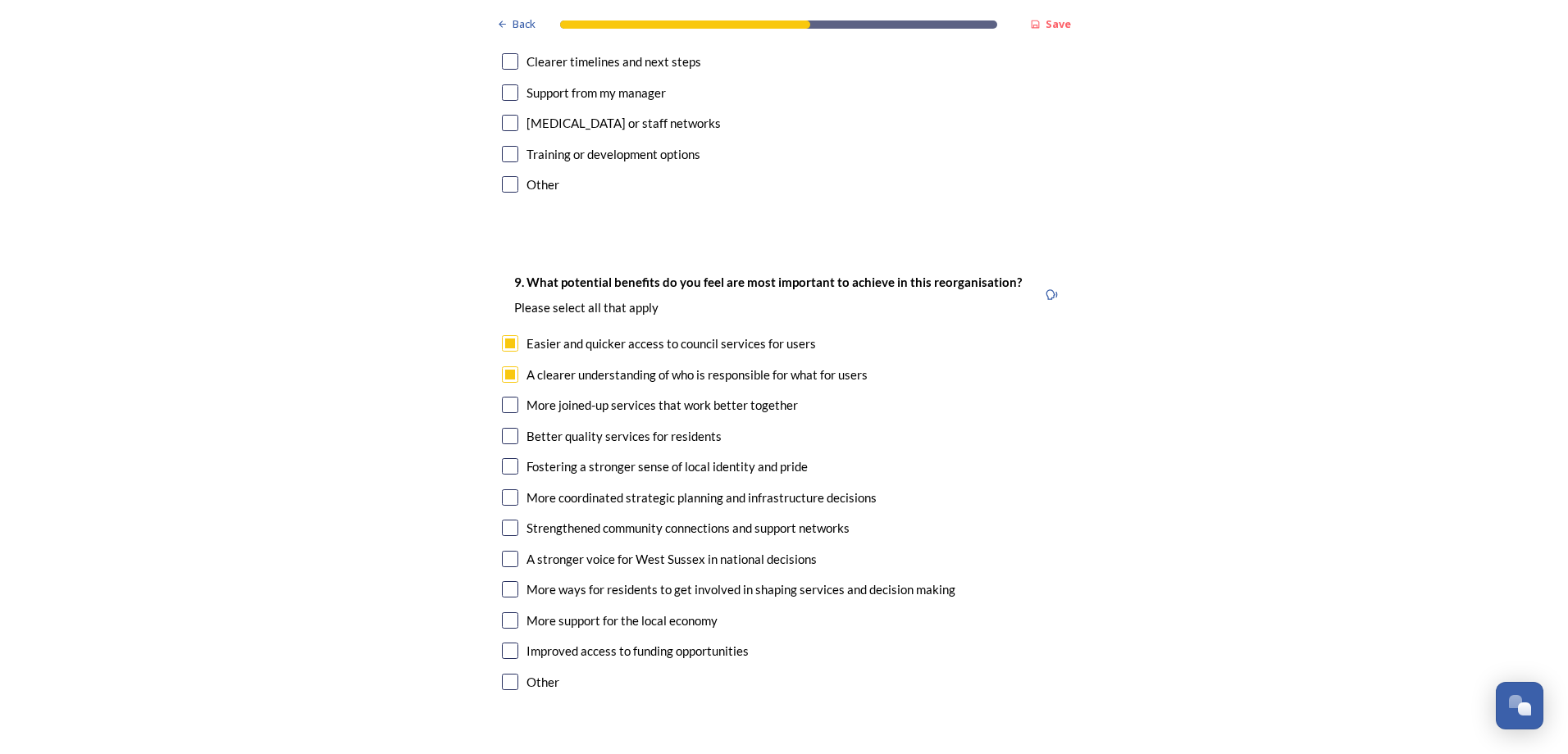
checkbox input "true"
click at [507, 428] on input "checkbox" at bounding box center [510, 436] width 17 height 17
checkbox input "true"
click at [503, 489] on input "checkbox" at bounding box center [510, 497] width 17 height 17
checkbox input "true"
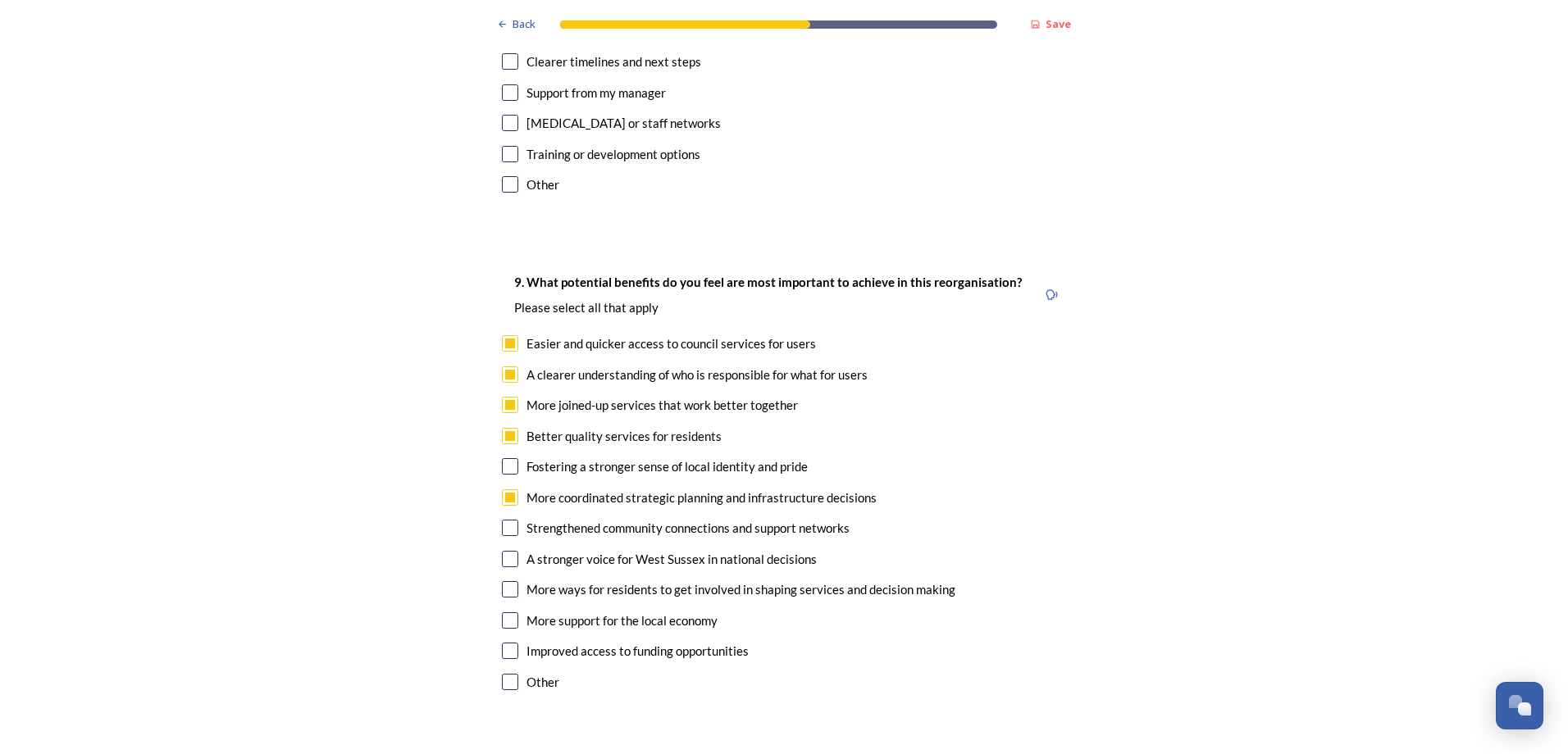
click at [502, 551] on input "checkbox" at bounding box center [510, 559] width 17 height 17
checkbox input "true"
click at [508, 612] on input "checkbox" at bounding box center [510, 620] width 17 height 17
checkbox input "true"
click at [508, 642] on input "checkbox" at bounding box center [510, 650] width 17 height 17
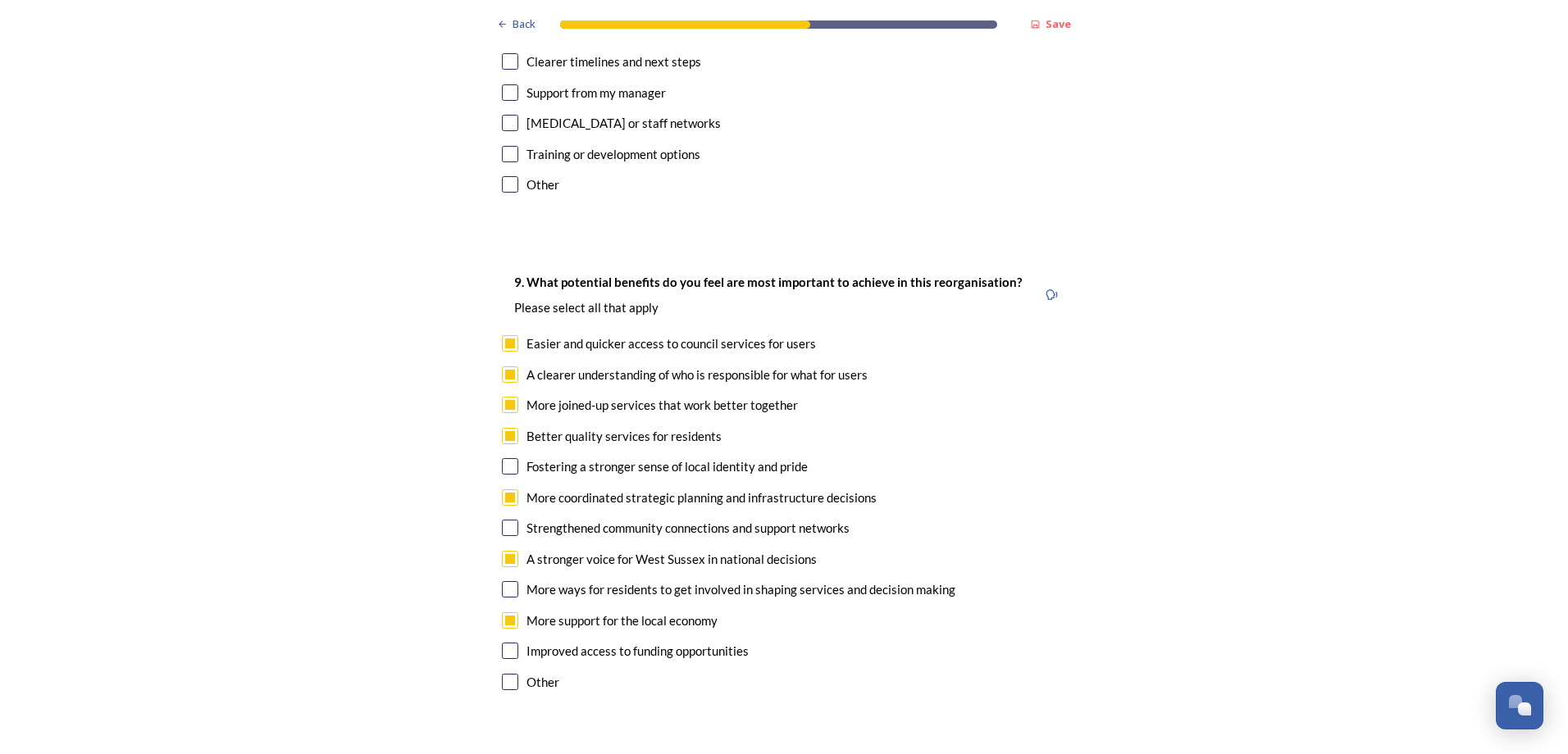
checkbox input "true"
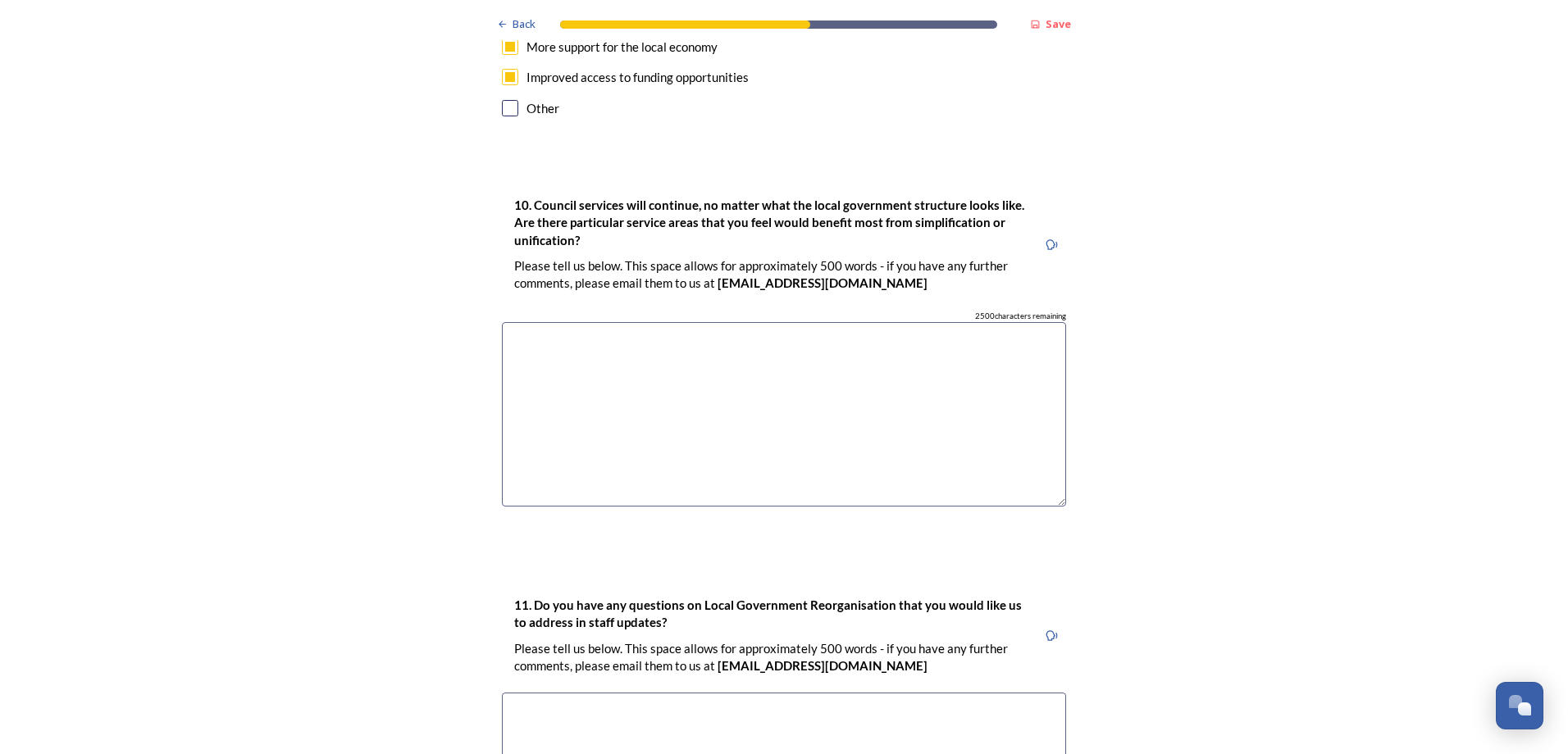
scroll to position [4750, 0]
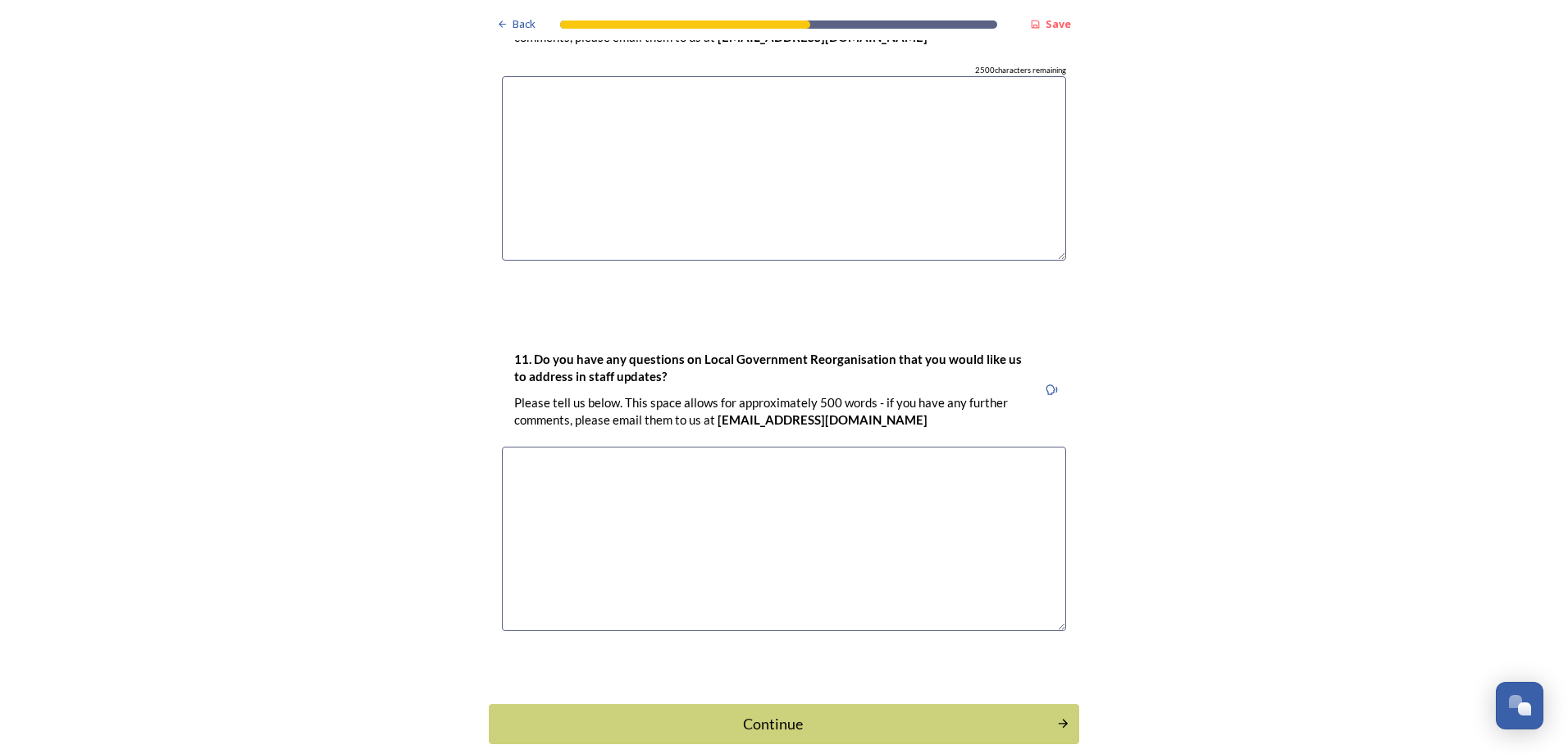
click at [807, 713] on div "Continue" at bounding box center [773, 724] width 550 height 22
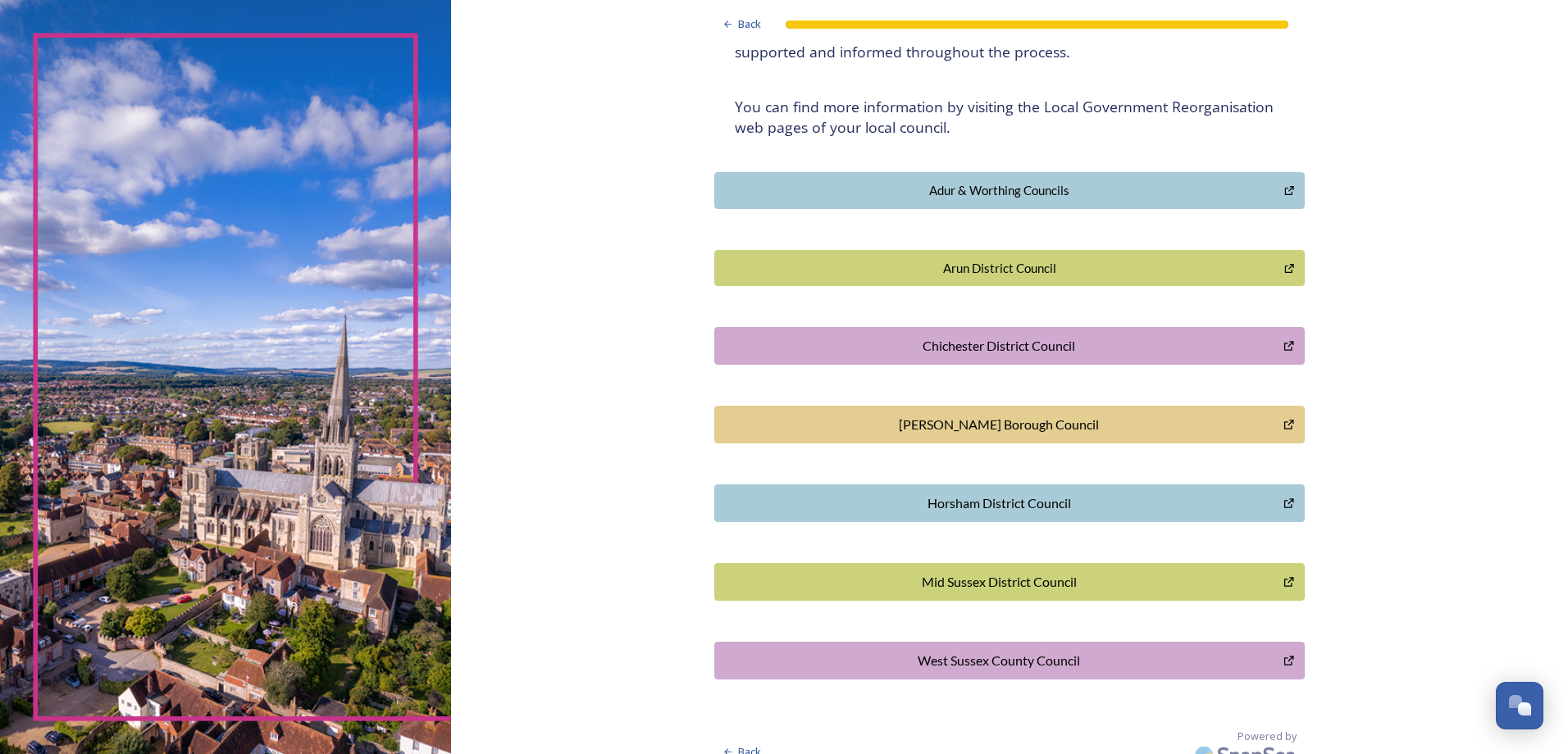
scroll to position [301, 0]
